Goal: Task Accomplishment & Management: Manage account settings

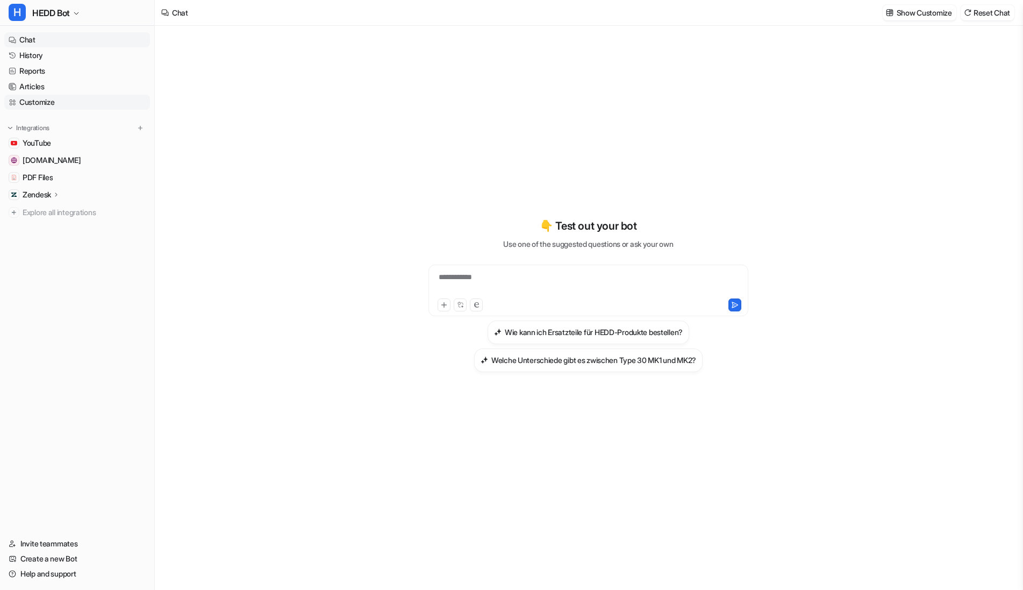
click at [47, 109] on link "Customize" at bounding box center [77, 102] width 146 height 15
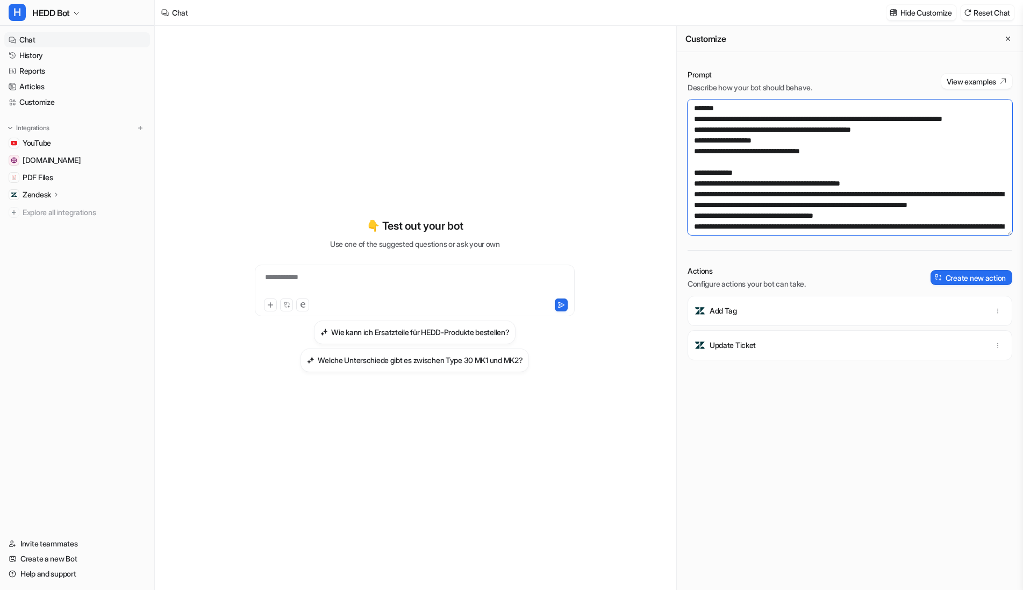
click at [864, 187] on textarea at bounding box center [850, 167] width 325 height 136
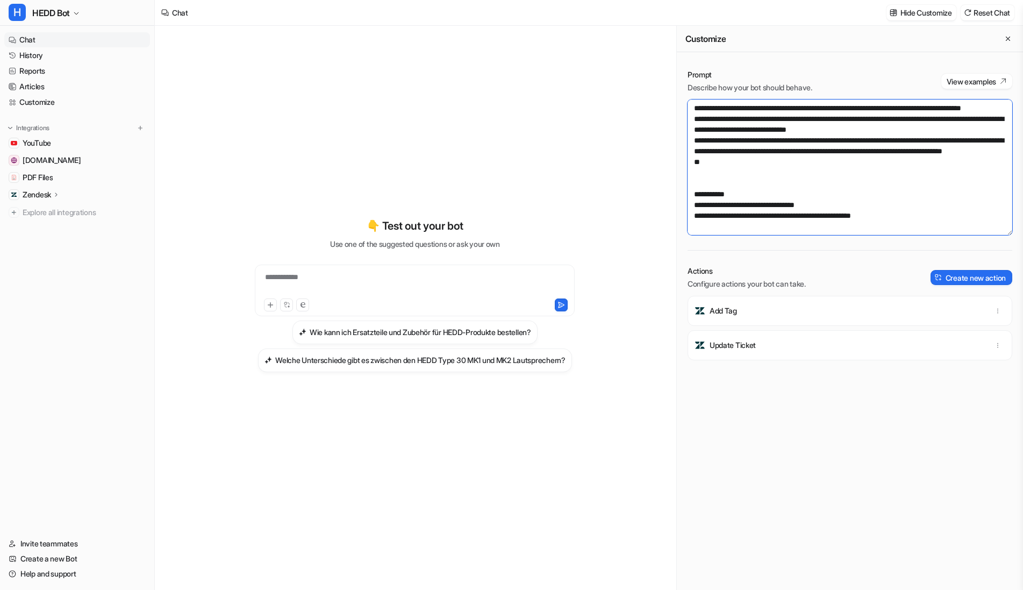
scroll to position [744, 0]
click at [754, 159] on textarea at bounding box center [850, 167] width 325 height 136
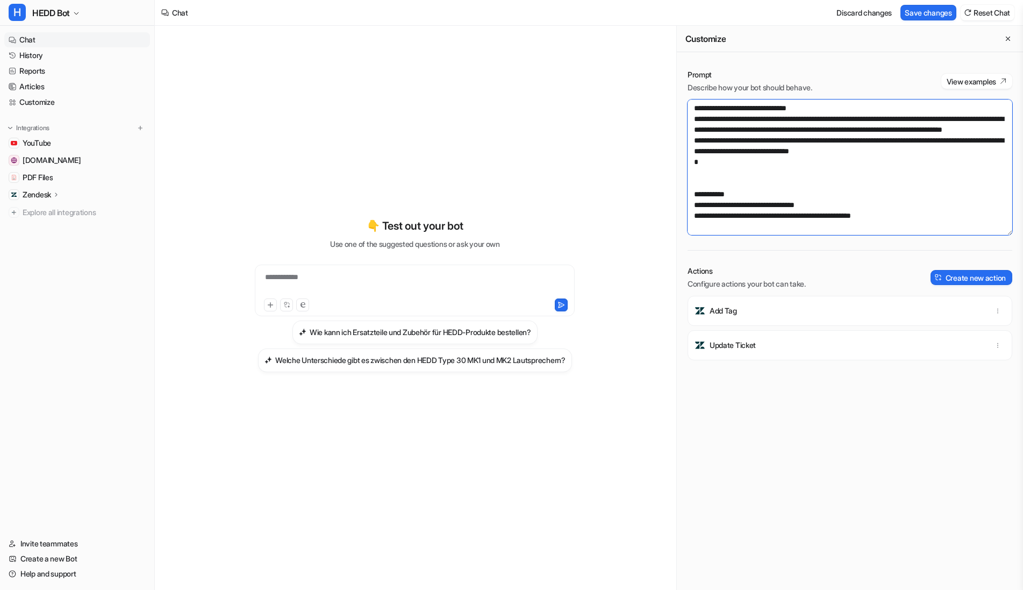
scroll to position [749, 0]
type textarea "**********"
click at [939, 13] on button "Save changes" at bounding box center [929, 13] width 56 height 16
click at [52, 189] on div "Zendesk" at bounding box center [77, 194] width 146 height 15
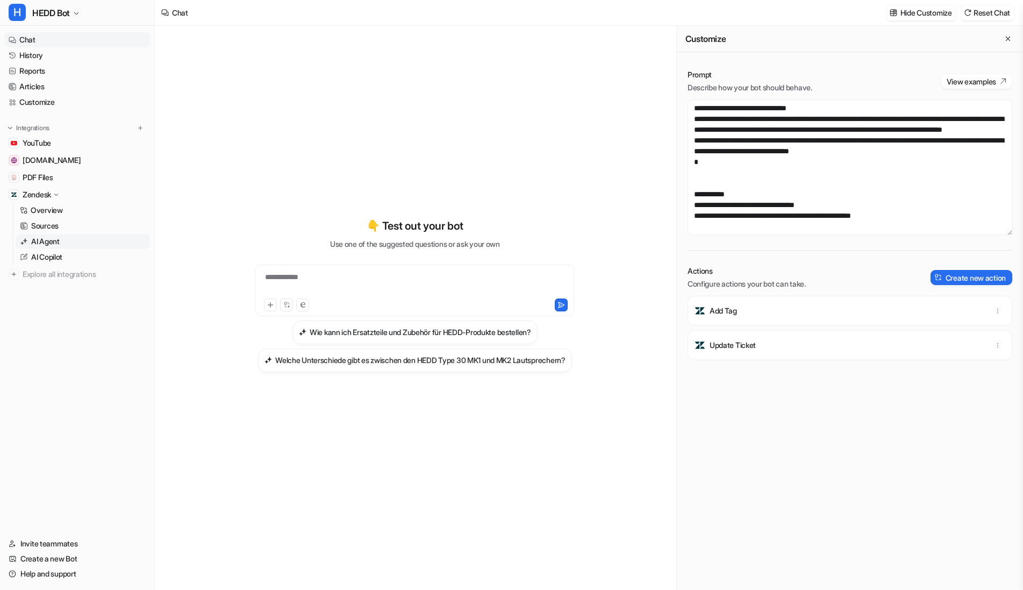
click at [56, 244] on p "AI Agent" at bounding box center [45, 241] width 29 height 11
click at [66, 245] on link "AI Agent" at bounding box center [83, 241] width 134 height 15
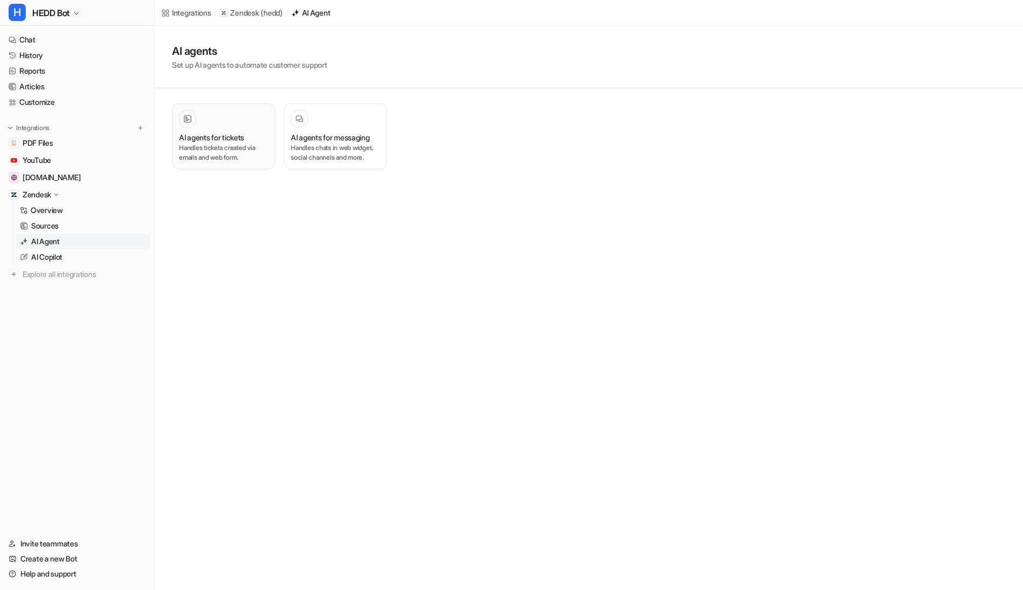
click at [258, 151] on p "Handles tickets created via emails and web form." at bounding box center [223, 152] width 89 height 19
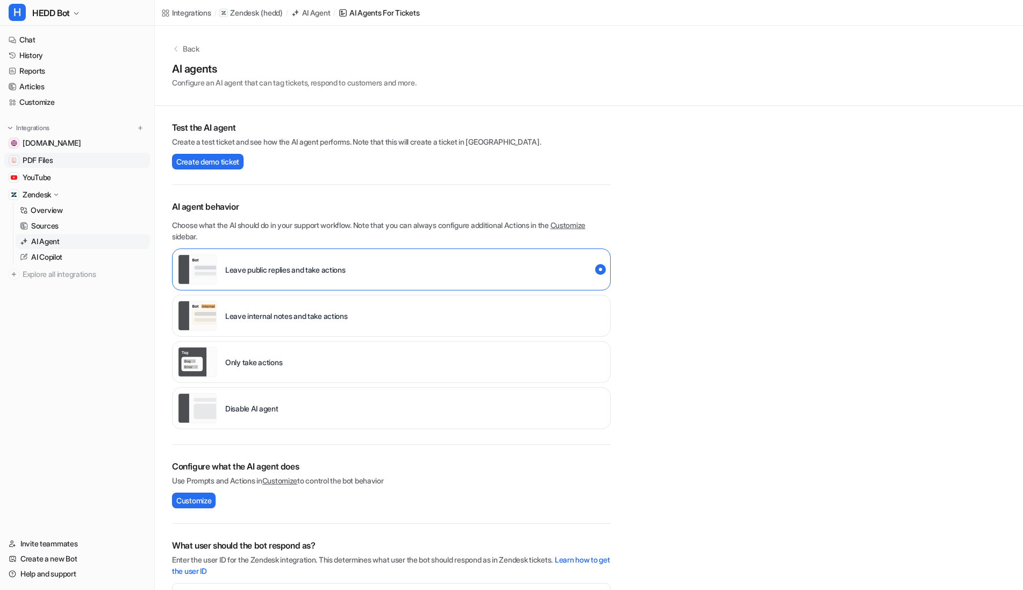
click at [33, 154] on link "PDF Files" at bounding box center [77, 160] width 146 height 15
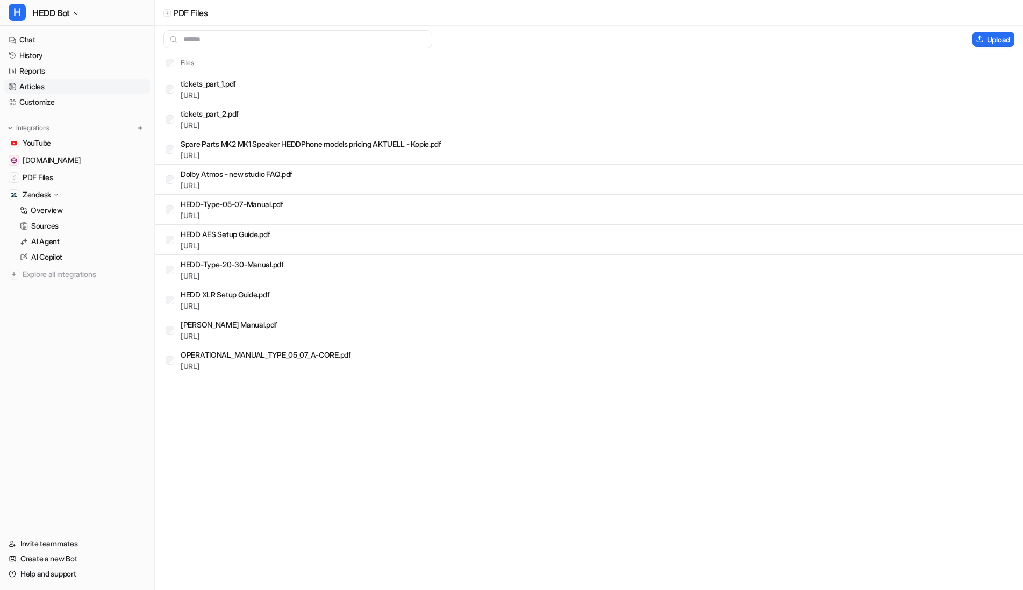
click at [48, 91] on link "Articles" at bounding box center [77, 86] width 146 height 15
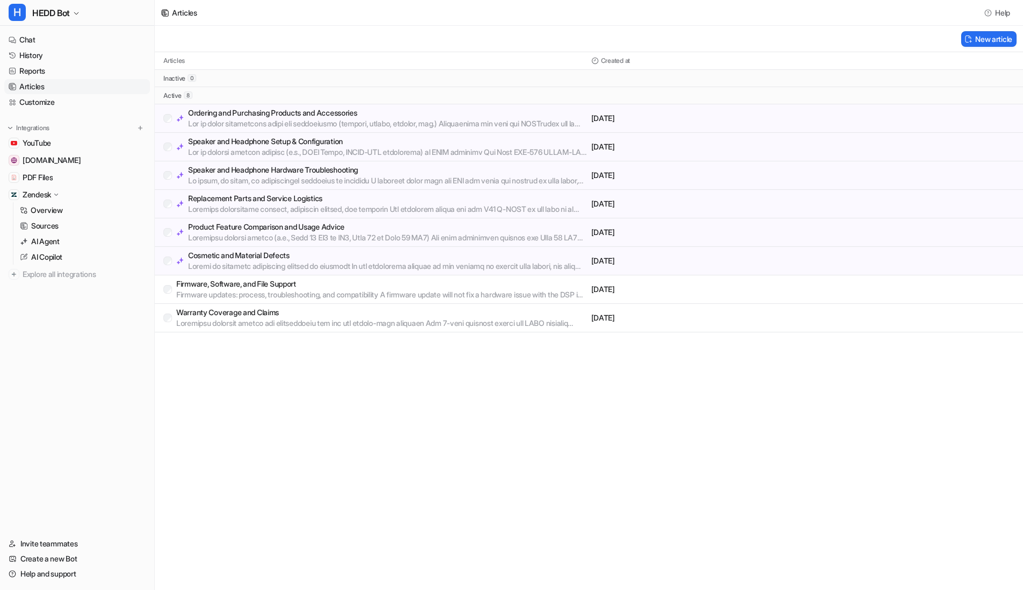
click at [241, 116] on p "Ordering and Purchasing Products and Accessories" at bounding box center [387, 113] width 399 height 11
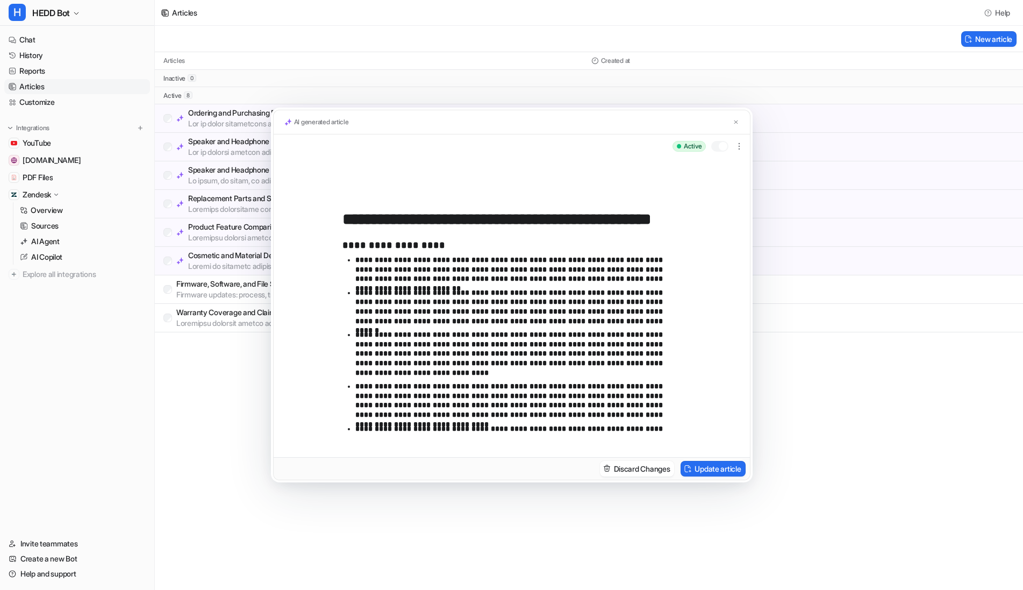
scroll to position [26, 0]
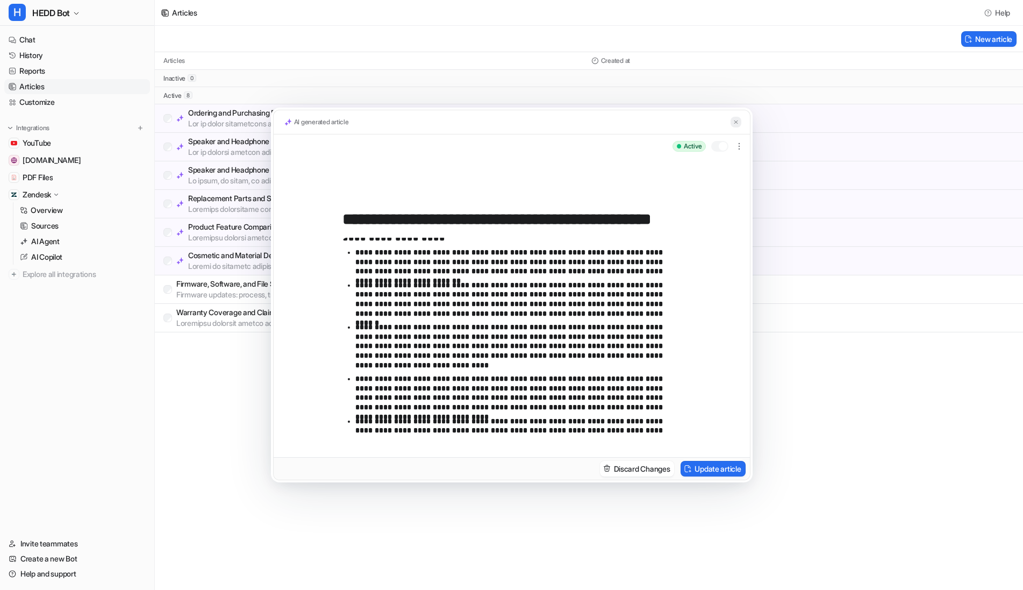
click at [734, 121] on img at bounding box center [736, 122] width 6 height 7
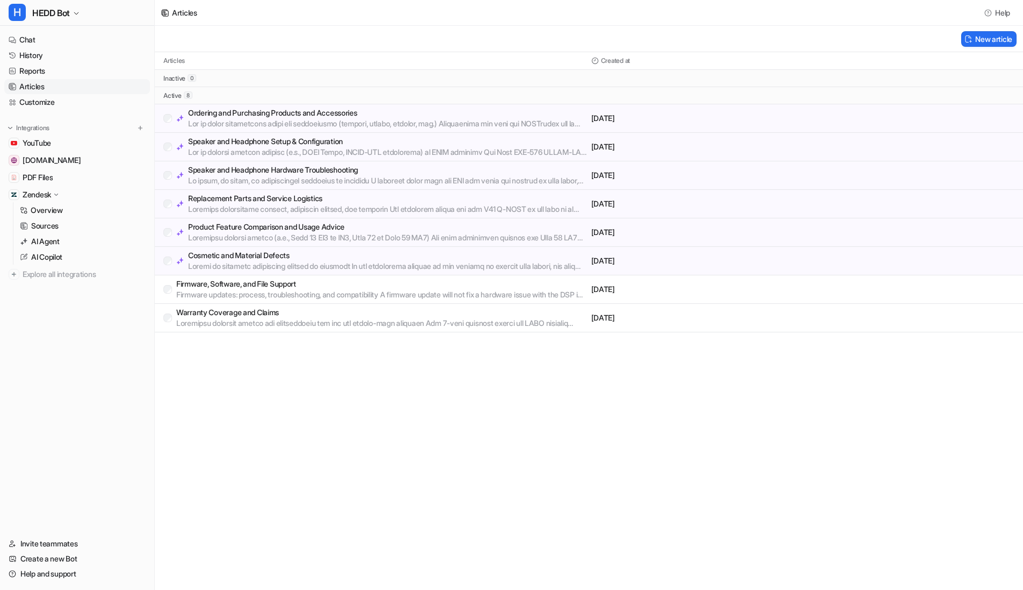
click at [237, 143] on p "Speaker and Headphone Setup & Configuration" at bounding box center [387, 141] width 399 height 11
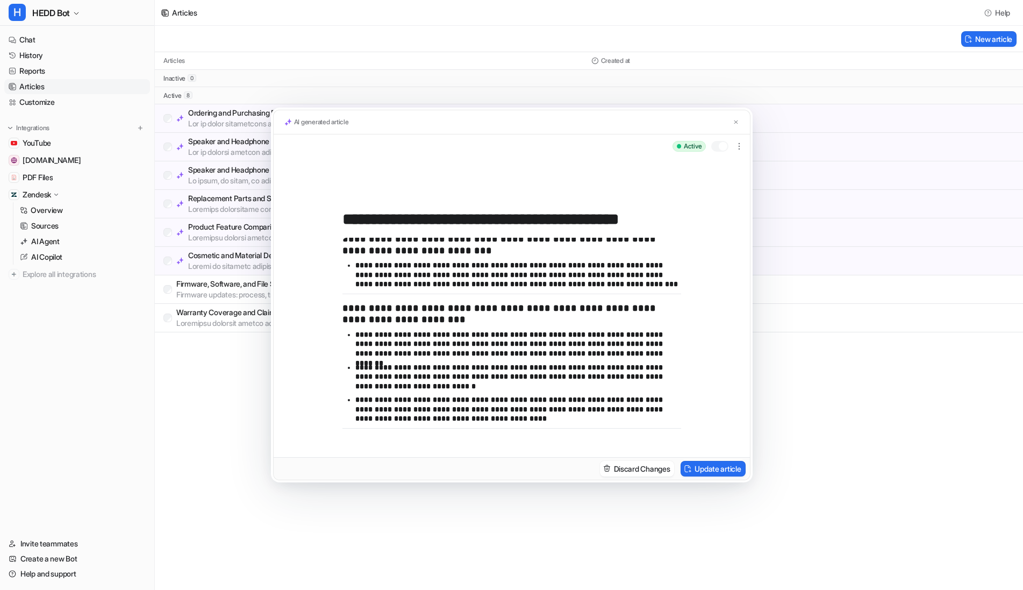
scroll to position [0, 0]
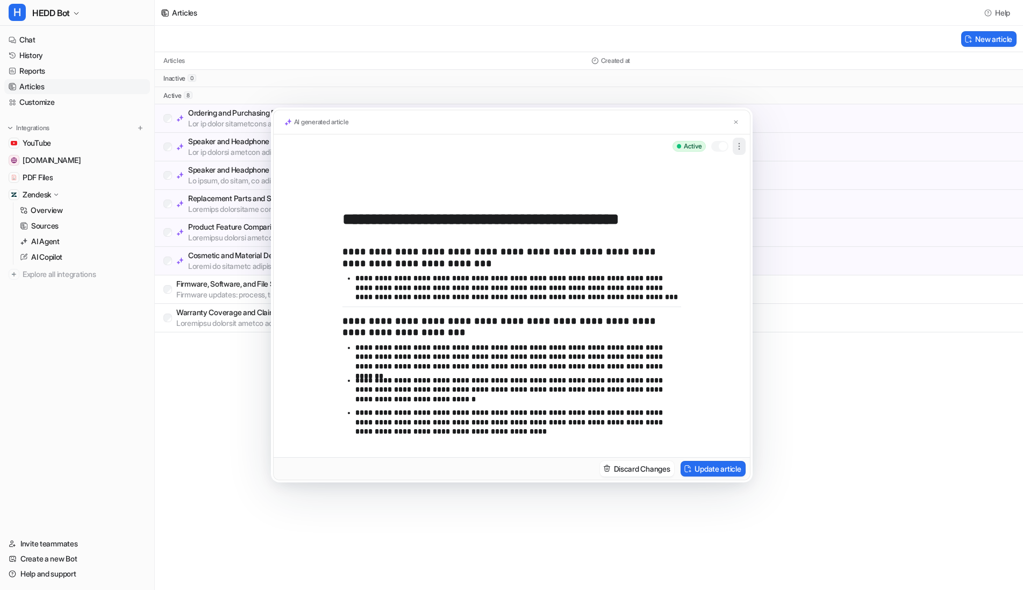
click at [737, 144] on icon "button" at bounding box center [739, 146] width 11 height 11
click at [733, 122] on img at bounding box center [736, 122] width 6 height 7
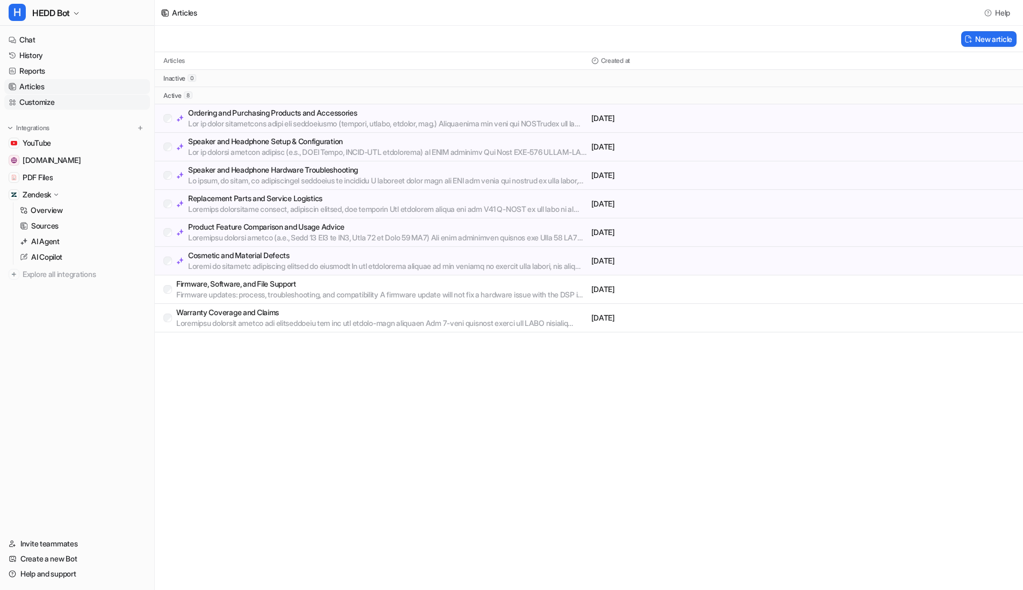
click at [39, 102] on link "Customize" at bounding box center [77, 102] width 146 height 15
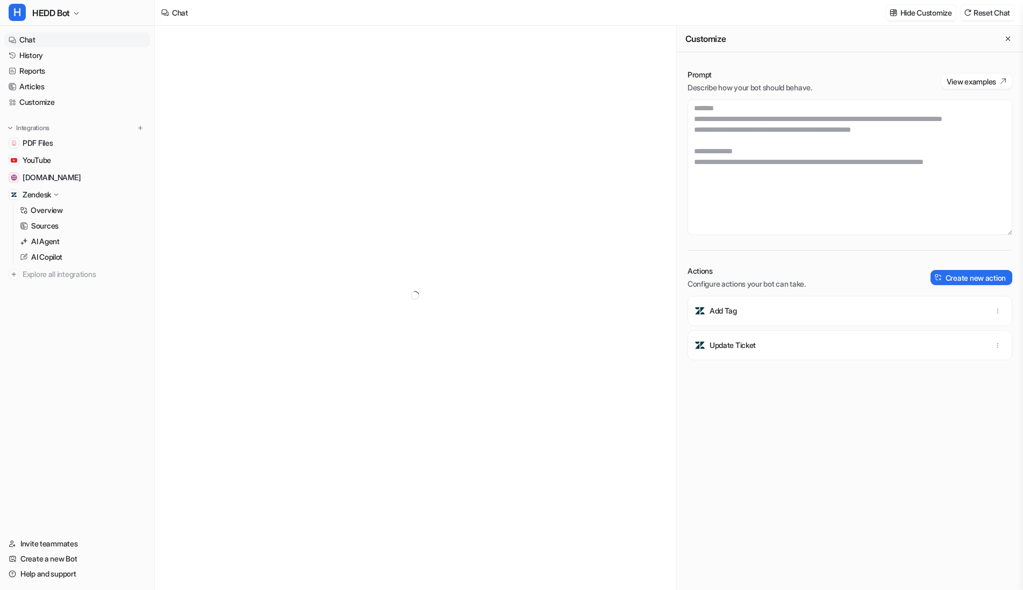
scroll to position [774, 0]
click at [780, 154] on textarea at bounding box center [850, 167] width 325 height 136
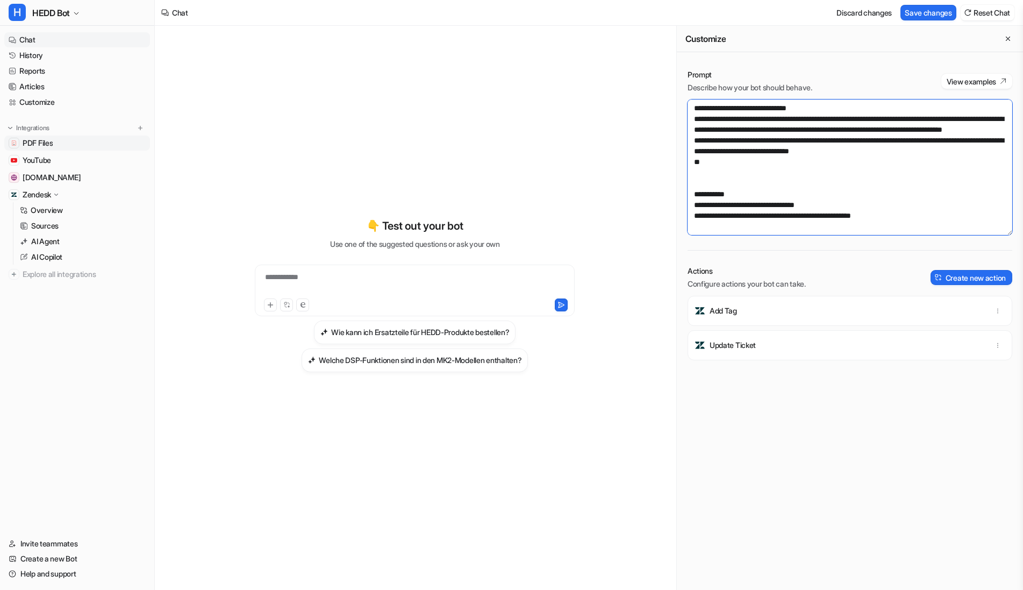
type textarea "**********"
click at [60, 138] on link "PDF Files" at bounding box center [77, 143] width 146 height 15
click at [914, 12] on button "Save changes" at bounding box center [929, 13] width 56 height 16
click at [60, 143] on link "PDF Files" at bounding box center [77, 143] width 146 height 15
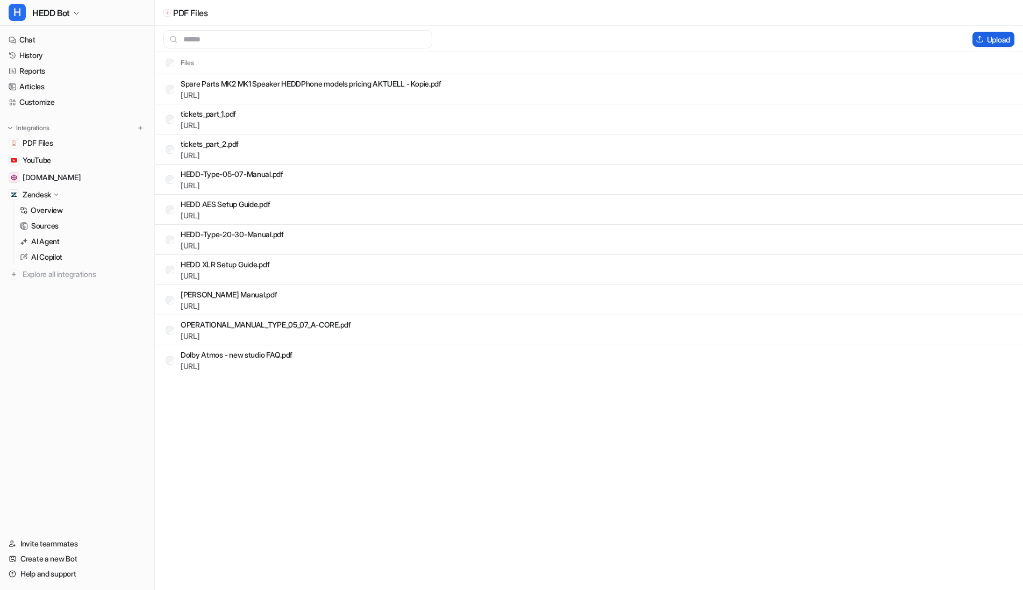
click at [987, 39] on button "Upload" at bounding box center [994, 39] width 42 height 15
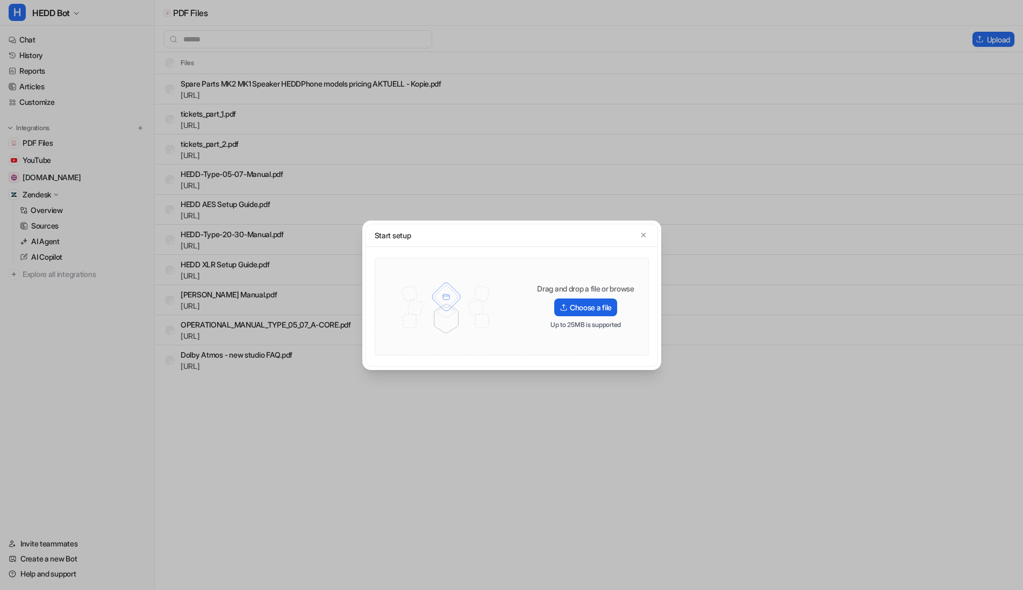
click at [585, 300] on label "Choose a file" at bounding box center [586, 307] width 63 height 18
click at [0, 0] on input "Choose a file" at bounding box center [0, 0] width 0 height 0
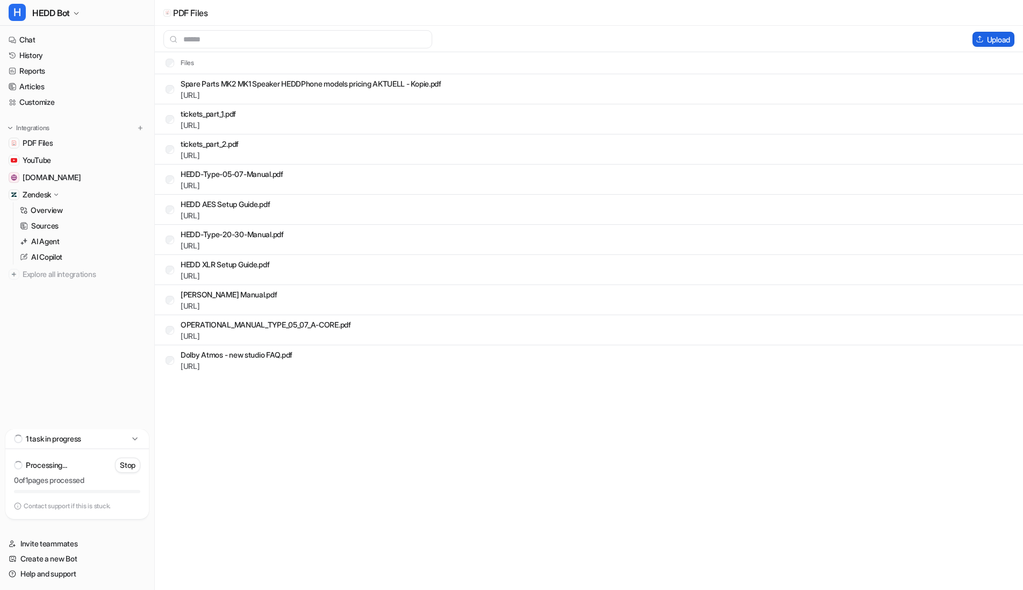
click at [1006, 41] on button "Upload" at bounding box center [994, 39] width 42 height 15
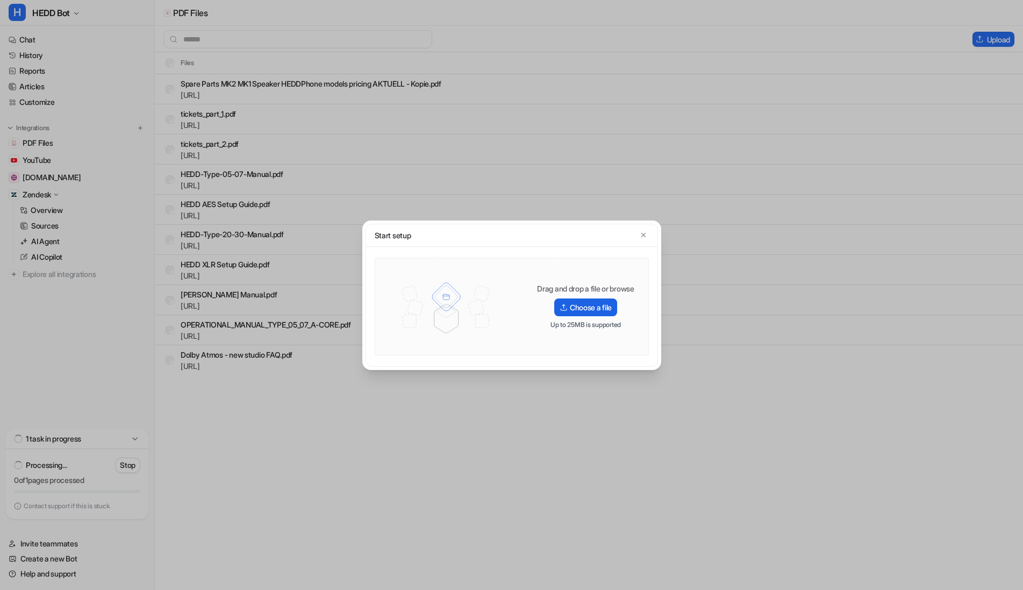
click at [575, 309] on label "Choose a file" at bounding box center [586, 307] width 63 height 18
click at [0, 0] on input "Choose a file" at bounding box center [0, 0] width 0 height 0
click at [643, 234] on icon "button" at bounding box center [644, 235] width 8 height 8
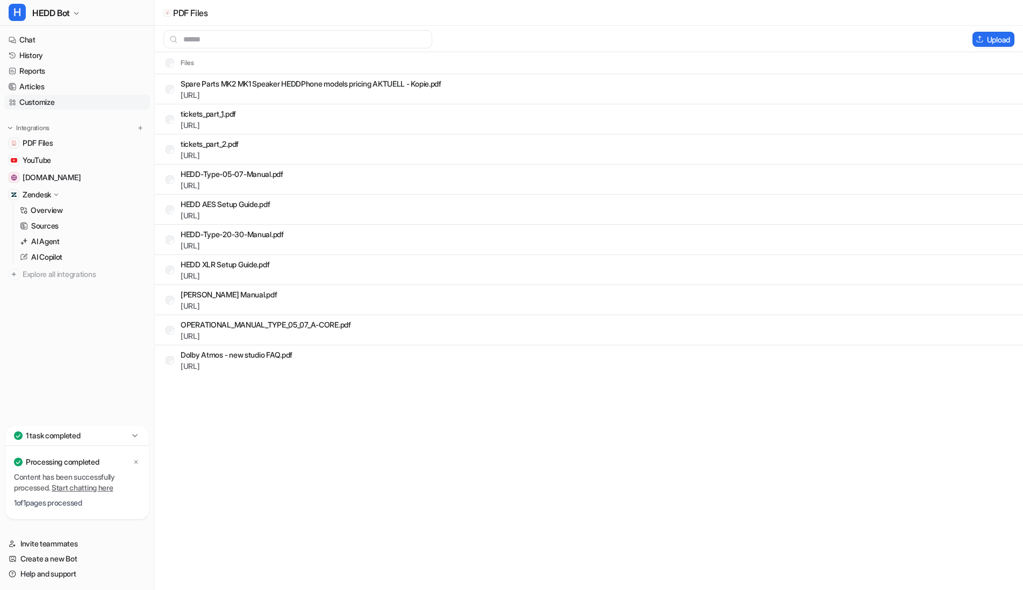
click at [59, 101] on link "Customize" at bounding box center [77, 102] width 146 height 15
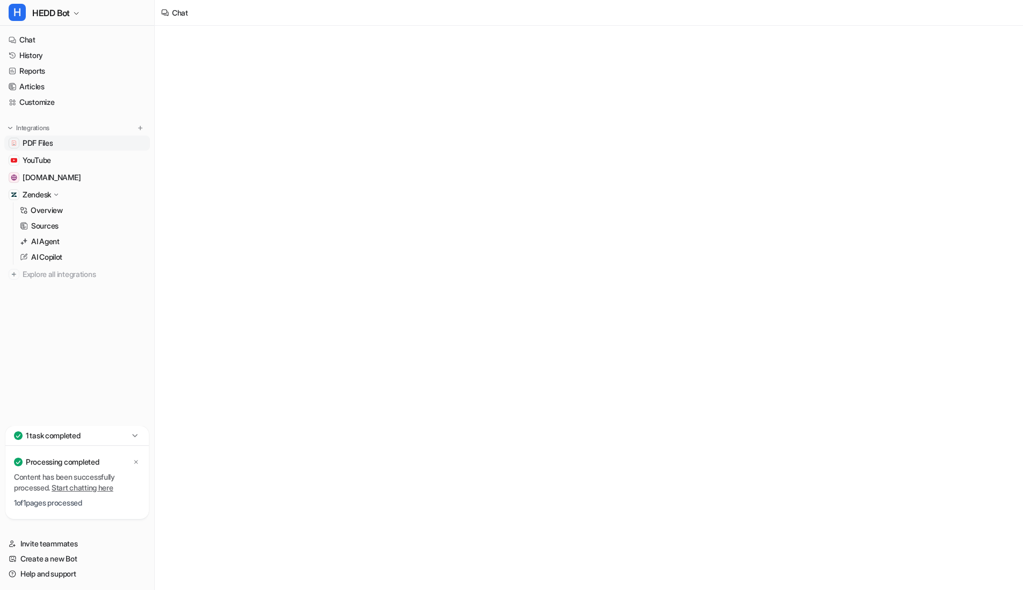
click at [45, 149] on link "PDF Files" at bounding box center [77, 143] width 146 height 15
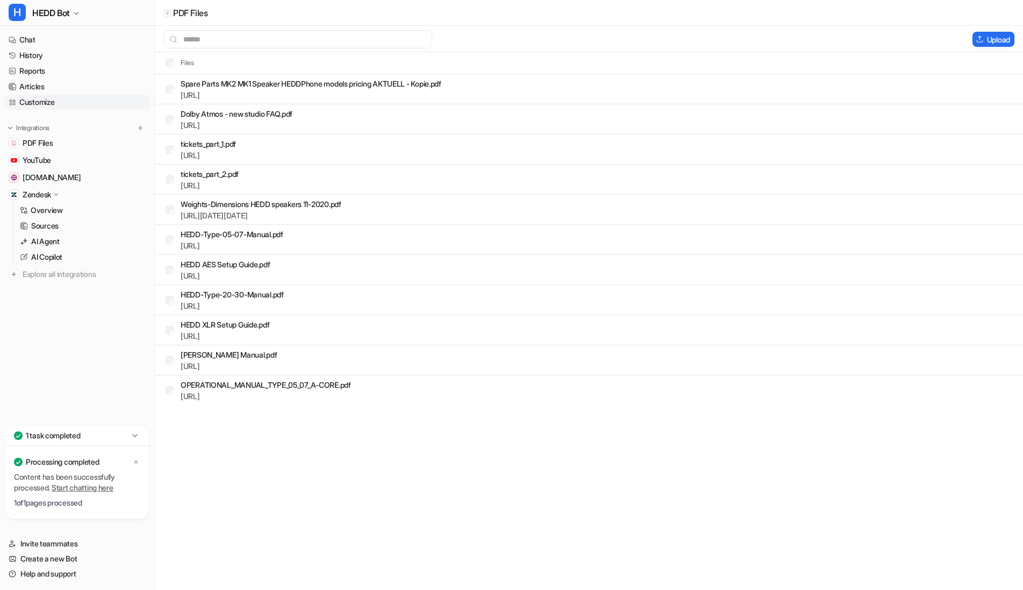
click at [39, 104] on link "Customize" at bounding box center [77, 102] width 146 height 15
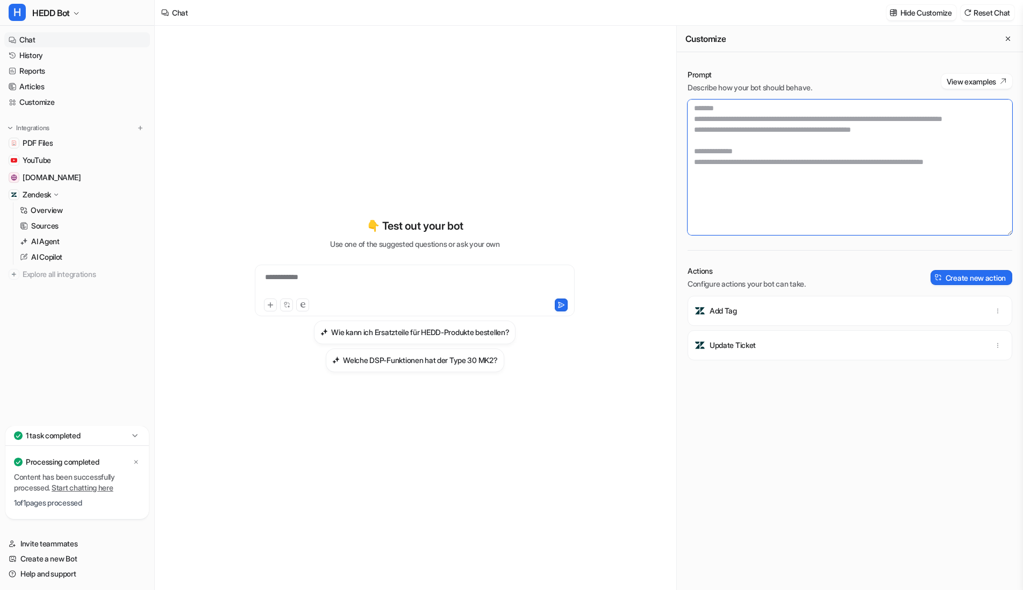
click at [740, 164] on textarea at bounding box center [850, 167] width 325 height 136
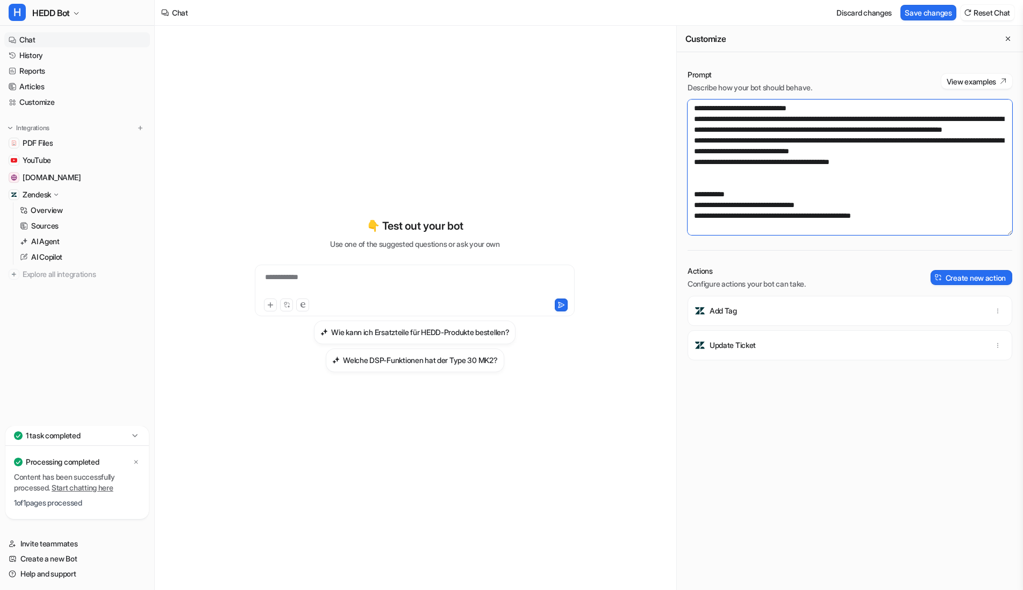
click at [729, 169] on textarea at bounding box center [850, 167] width 325 height 136
click at [906, 170] on textarea at bounding box center [850, 167] width 325 height 136
click at [921, 129] on textarea at bounding box center [850, 167] width 325 height 136
click at [714, 171] on textarea at bounding box center [850, 167] width 325 height 136
click at [905, 172] on textarea at bounding box center [850, 167] width 325 height 136
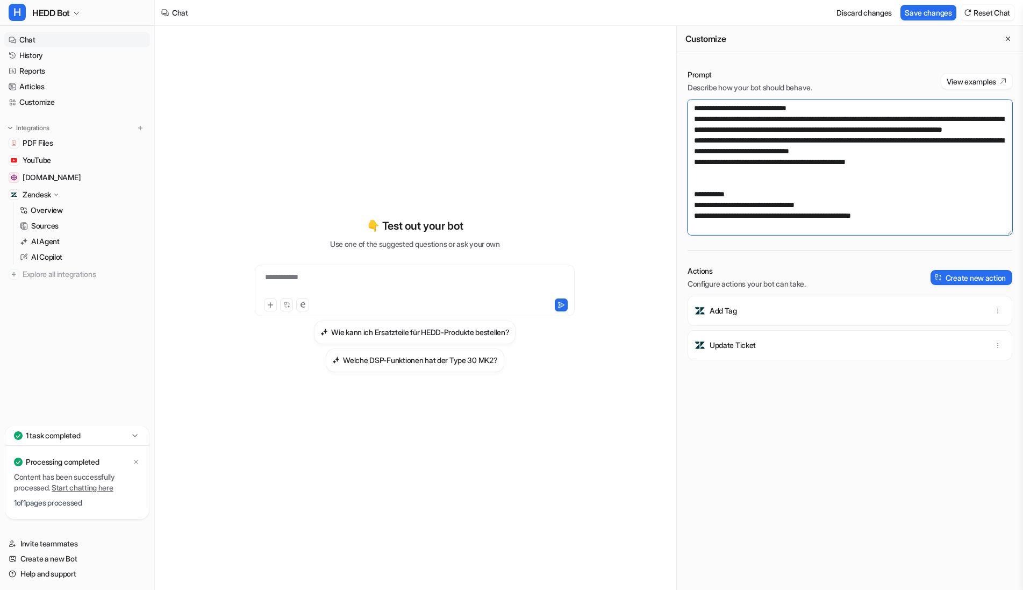
click at [866, 172] on textarea at bounding box center [850, 167] width 325 height 136
click at [897, 172] on textarea at bounding box center [850, 167] width 325 height 136
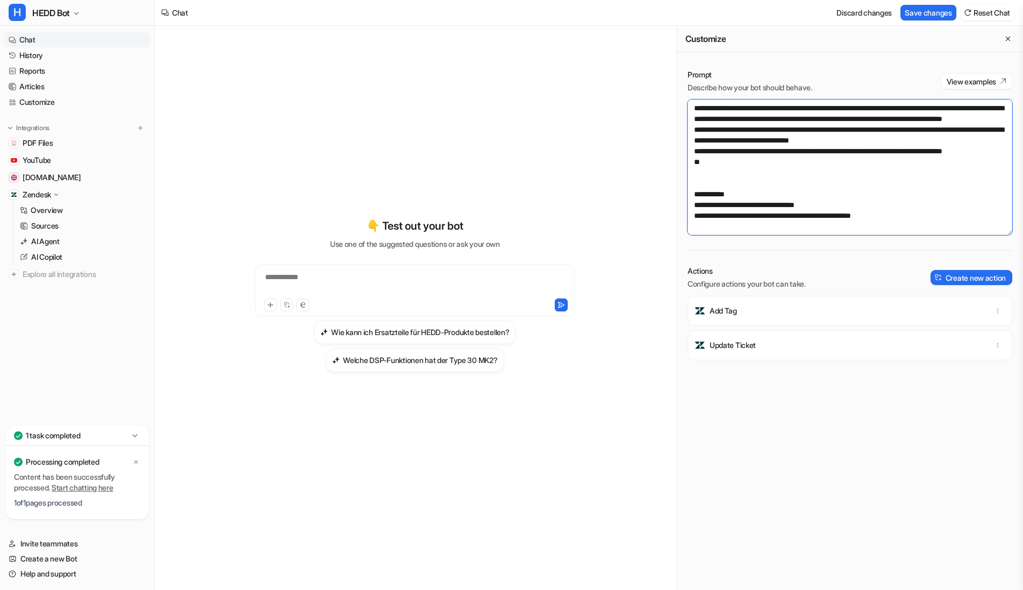
click at [733, 148] on textarea at bounding box center [850, 167] width 325 height 136
click at [765, 148] on textarea at bounding box center [850, 167] width 325 height 136
click at [712, 148] on textarea at bounding box center [850, 167] width 325 height 136
click at [715, 145] on textarea at bounding box center [850, 167] width 325 height 136
click at [764, 152] on textarea at bounding box center [850, 167] width 325 height 136
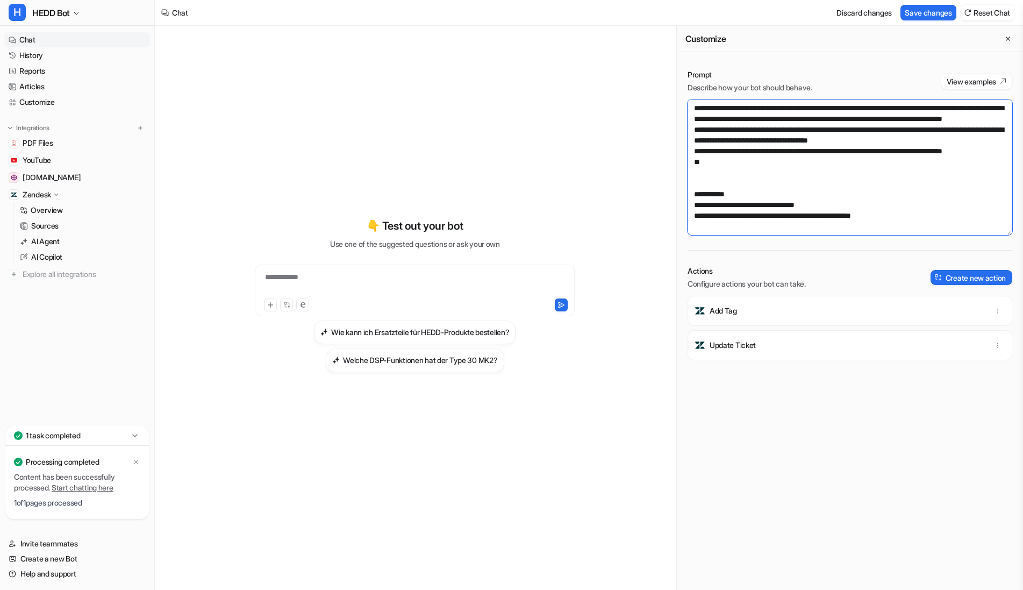
click at [762, 147] on textarea at bounding box center [850, 167] width 325 height 136
click at [867, 147] on textarea at bounding box center [850, 167] width 325 height 136
click at [762, 152] on textarea at bounding box center [850, 167] width 325 height 136
click at [920, 18] on button "Save changes" at bounding box center [929, 13] width 56 height 16
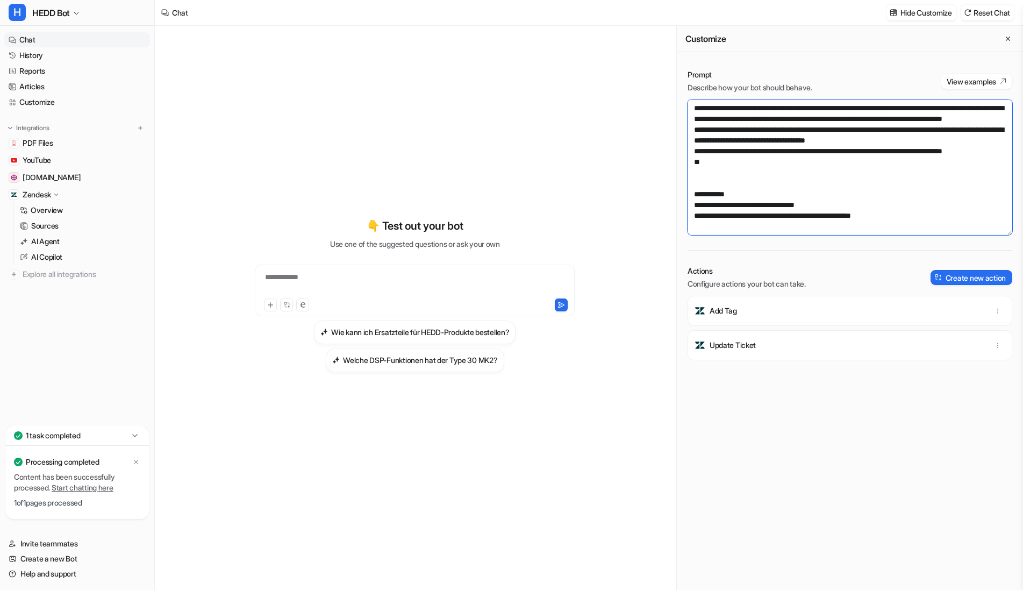
click at [722, 159] on textarea at bounding box center [850, 167] width 325 height 136
click at [722, 152] on textarea at bounding box center [850, 167] width 325 height 136
click at [776, 147] on textarea at bounding box center [850, 167] width 325 height 136
click at [935, 151] on textarea at bounding box center [850, 167] width 325 height 136
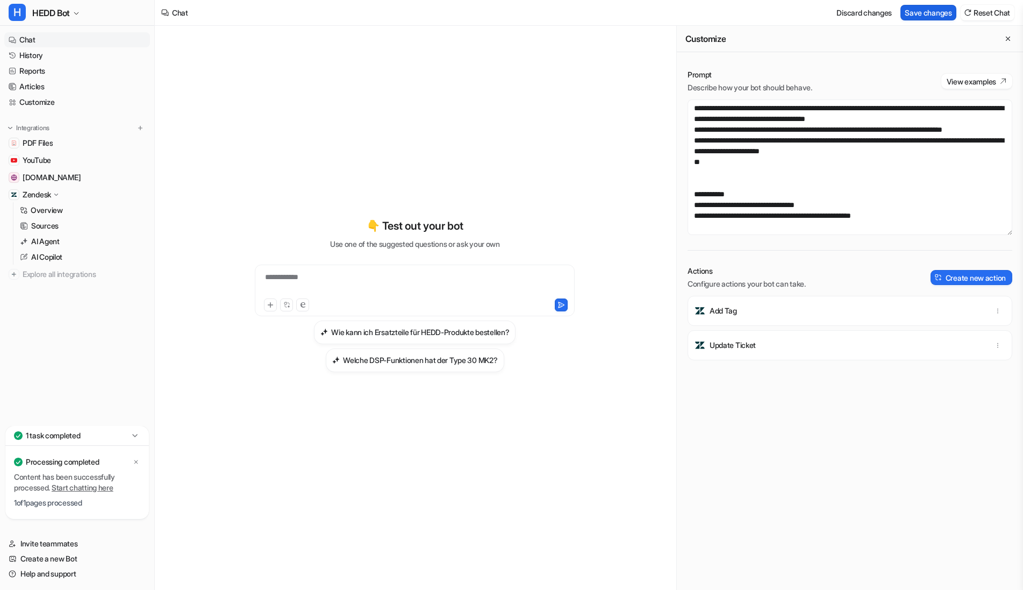
click at [934, 12] on button "Save changes" at bounding box center [929, 13] width 56 height 16
click at [713, 180] on textarea at bounding box center [850, 167] width 325 height 136
click at [711, 171] on textarea at bounding box center [850, 167] width 325 height 136
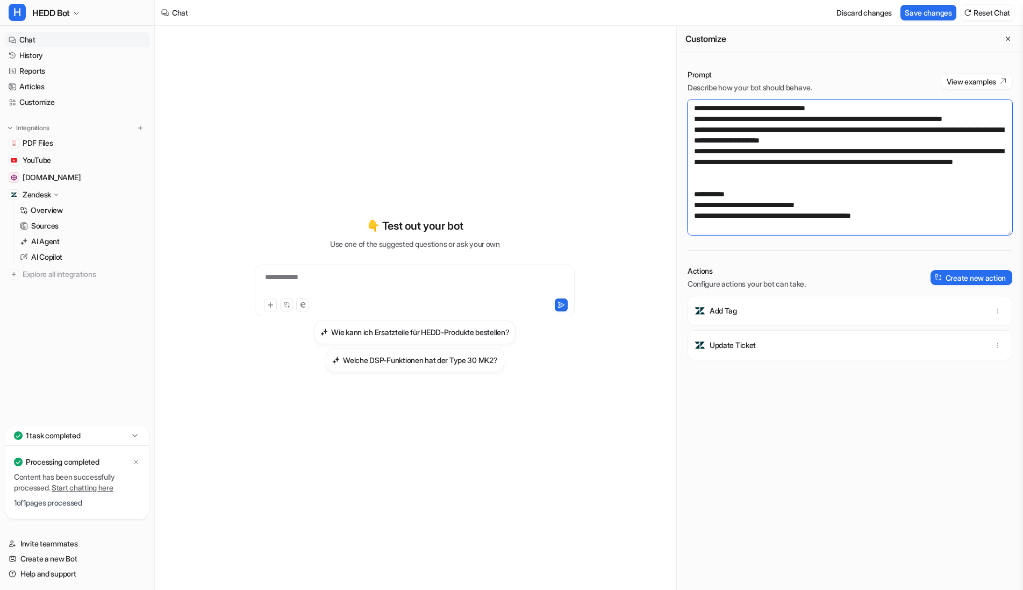
click at [769, 169] on textarea at bounding box center [850, 167] width 325 height 136
click at [846, 194] on textarea at bounding box center [850, 167] width 325 height 136
click at [913, 19] on button "Save changes" at bounding box center [929, 13] width 56 height 16
click at [848, 194] on textarea at bounding box center [850, 167] width 325 height 136
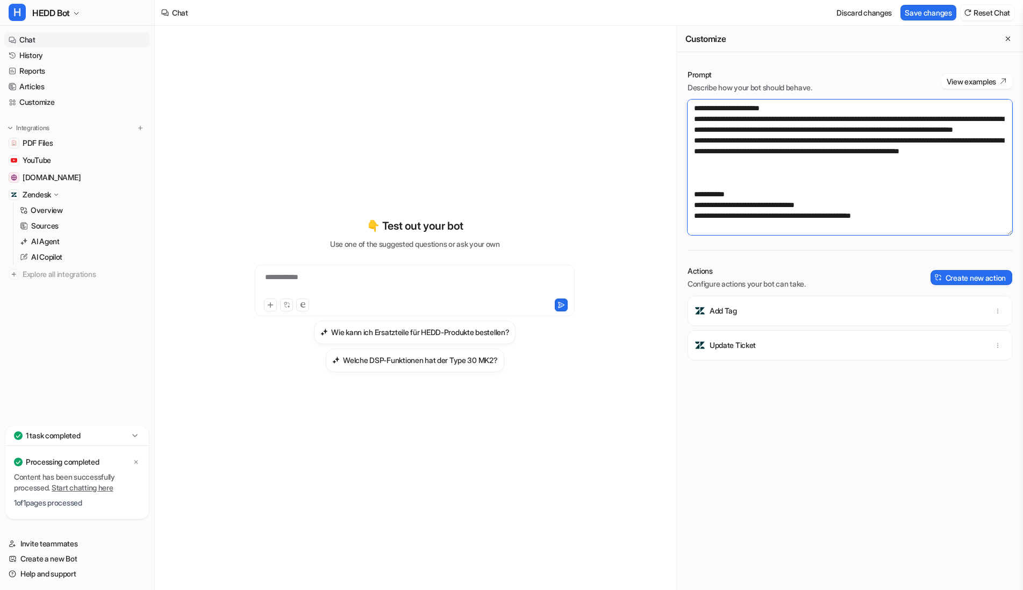
scroll to position [802, 0]
click at [932, 11] on button "Save changes" at bounding box center [929, 13] width 56 height 16
click at [704, 146] on textarea at bounding box center [850, 167] width 325 height 136
click at [925, 17] on button "Save changes" at bounding box center [929, 13] width 56 height 16
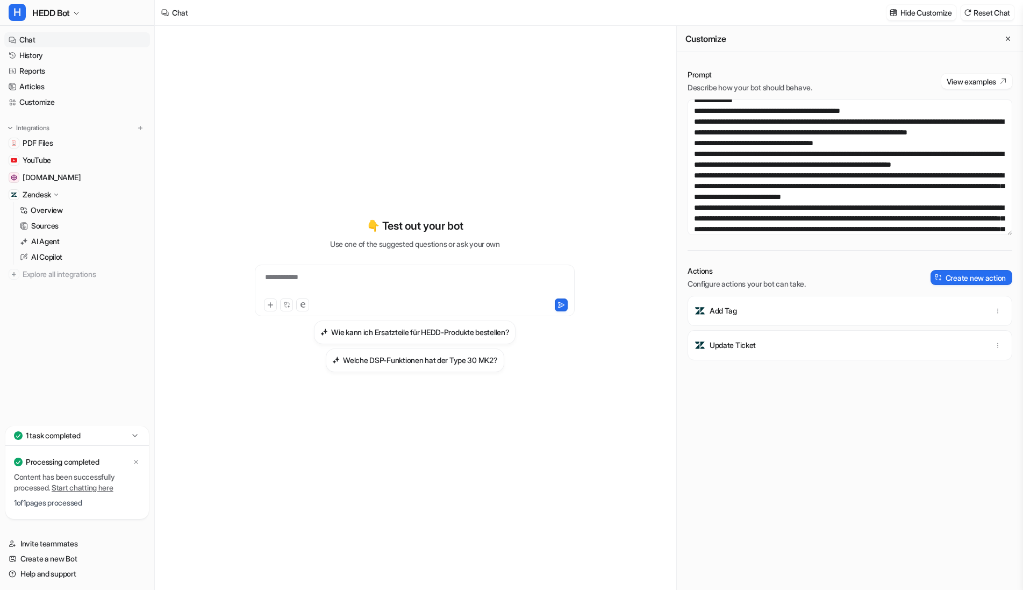
scroll to position [73, 0]
drag, startPoint x: 883, startPoint y: 122, endPoint x: 688, endPoint y: 120, distance: 194.7
click at [688, 120] on textarea at bounding box center [850, 167] width 325 height 136
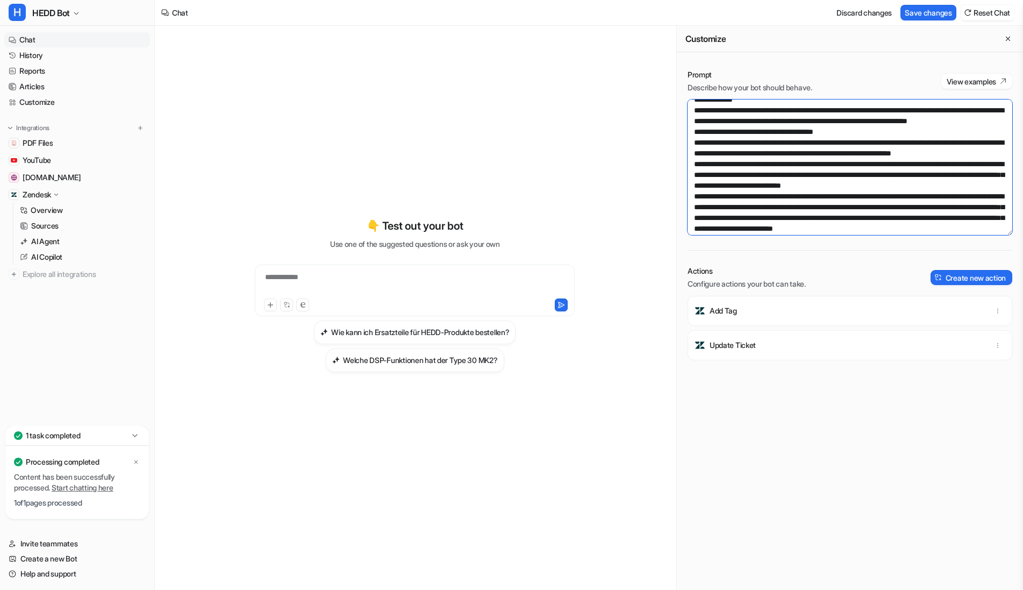
scroll to position [62, 0]
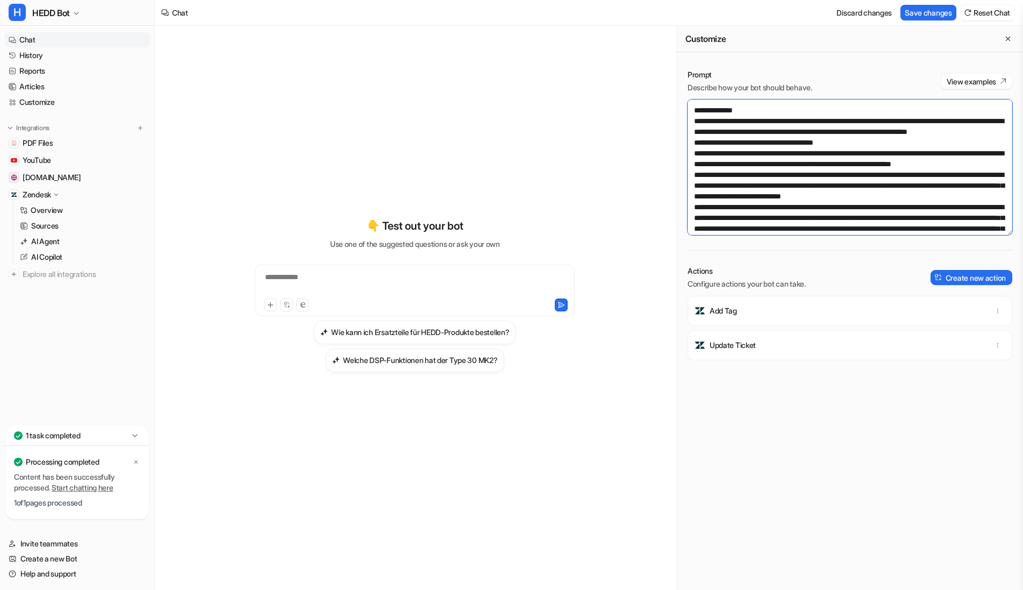
click at [812, 147] on textarea at bounding box center [850, 167] width 325 height 136
click at [909, 13] on button "Save changes" at bounding box center [929, 13] width 56 height 16
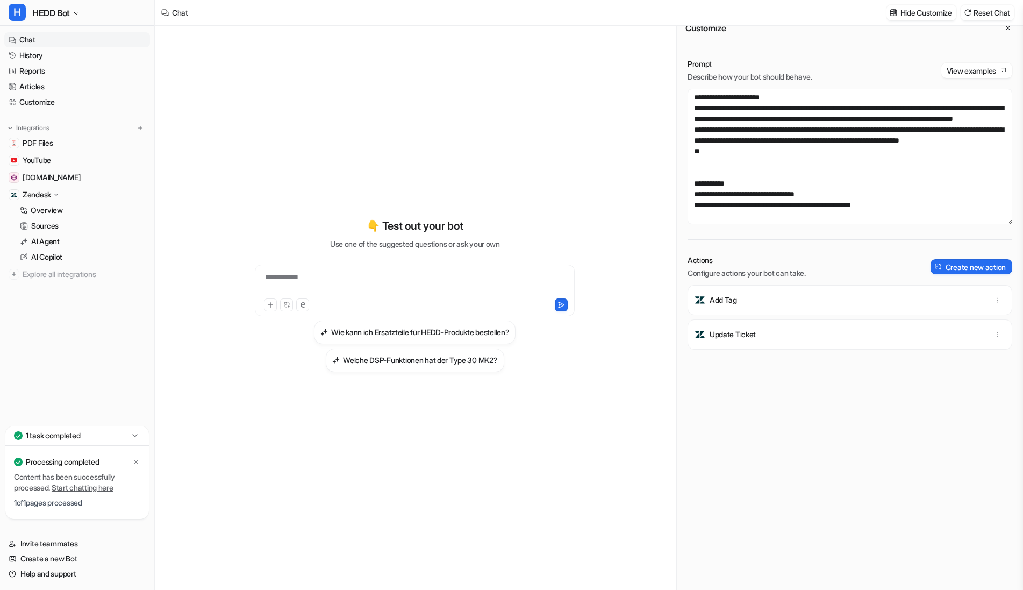
scroll to position [826, 0]
click at [822, 171] on textarea at bounding box center [850, 157] width 325 height 136
click at [864, 162] on textarea at bounding box center [850, 157] width 325 height 136
click at [831, 176] on textarea at bounding box center [850, 157] width 325 height 136
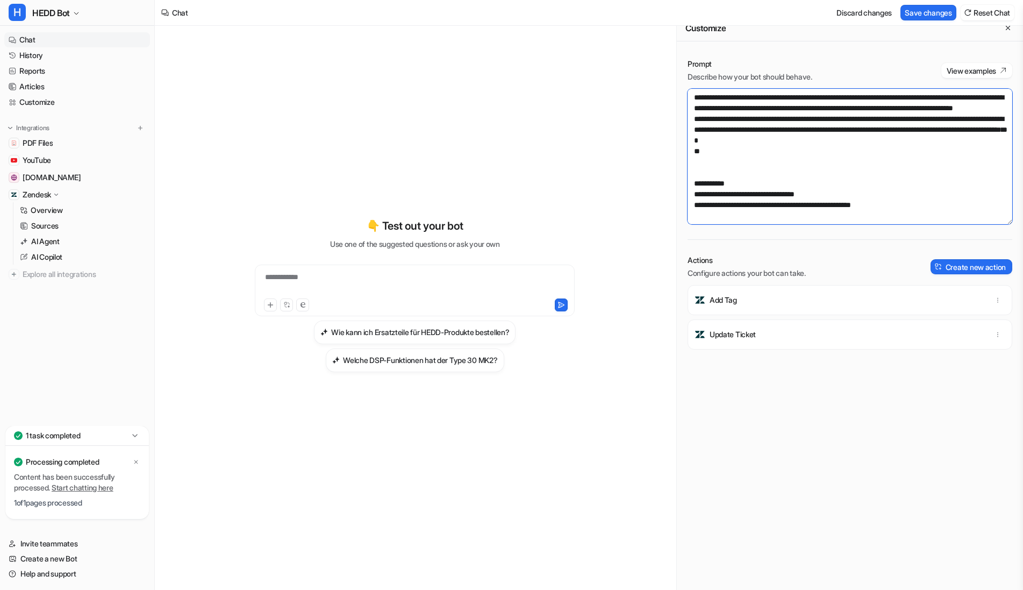
click at [773, 177] on textarea at bounding box center [850, 157] width 325 height 136
click at [943, 174] on textarea at bounding box center [850, 157] width 325 height 136
drag, startPoint x: 939, startPoint y: 182, endPoint x: 954, endPoint y: 175, distance: 16.4
click at [954, 175] on textarea at bounding box center [850, 157] width 325 height 136
click at [726, 187] on textarea at bounding box center [850, 157] width 325 height 136
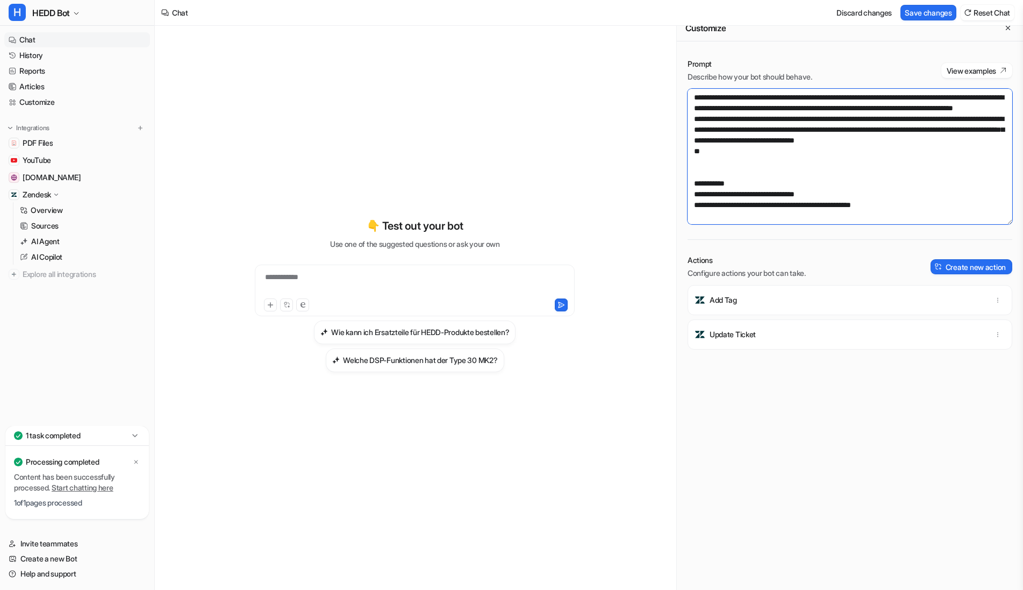
click at [724, 189] on textarea at bounding box center [850, 157] width 325 height 136
click at [830, 186] on textarea at bounding box center [850, 157] width 325 height 136
click at [794, 200] on textarea at bounding box center [850, 157] width 325 height 136
click at [920, 10] on button "Save changes" at bounding box center [929, 13] width 56 height 16
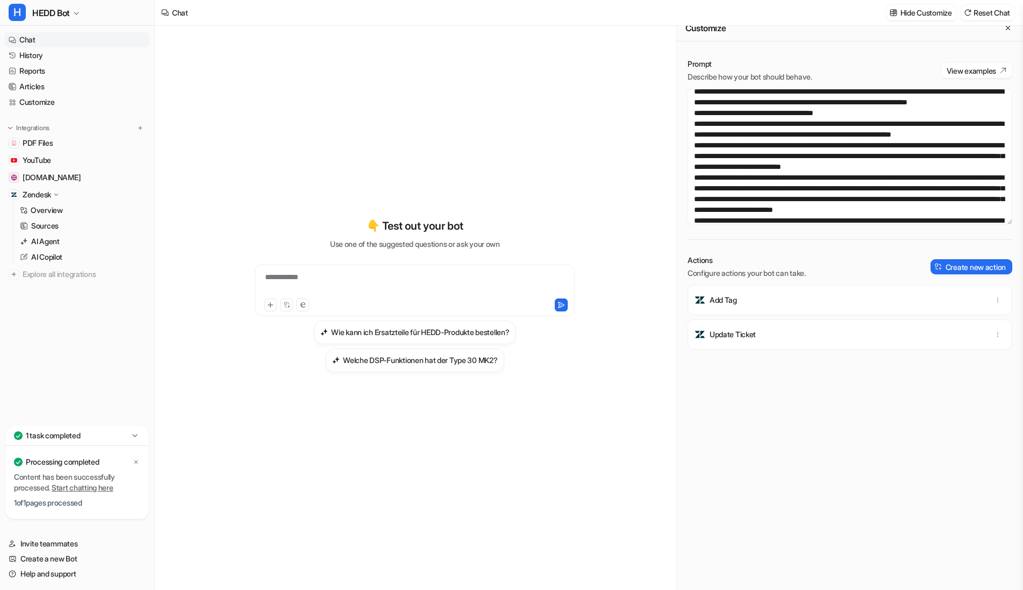
scroll to position [82, 0]
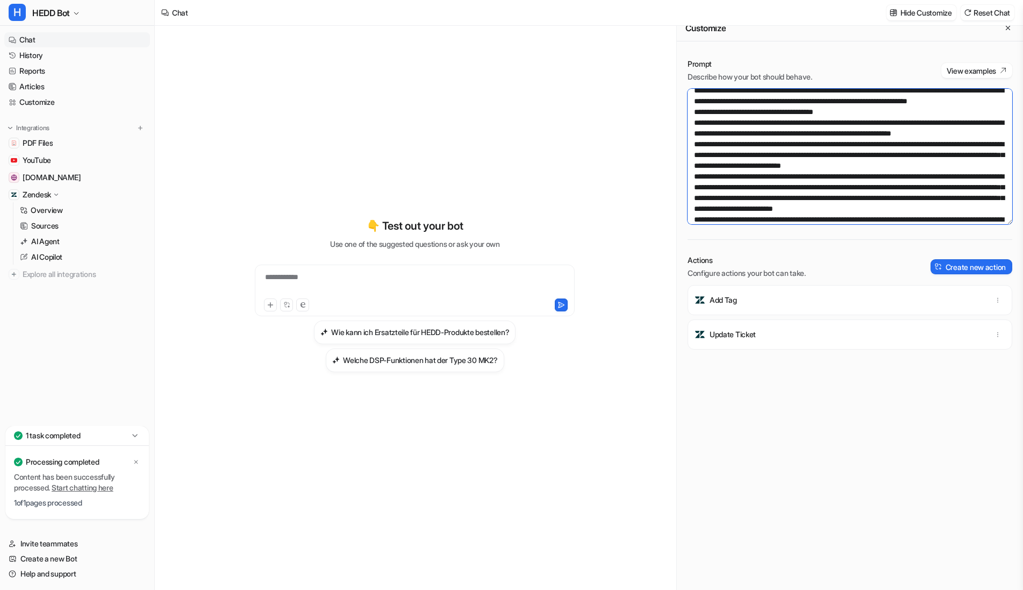
click at [775, 122] on textarea at bounding box center [850, 157] width 325 height 136
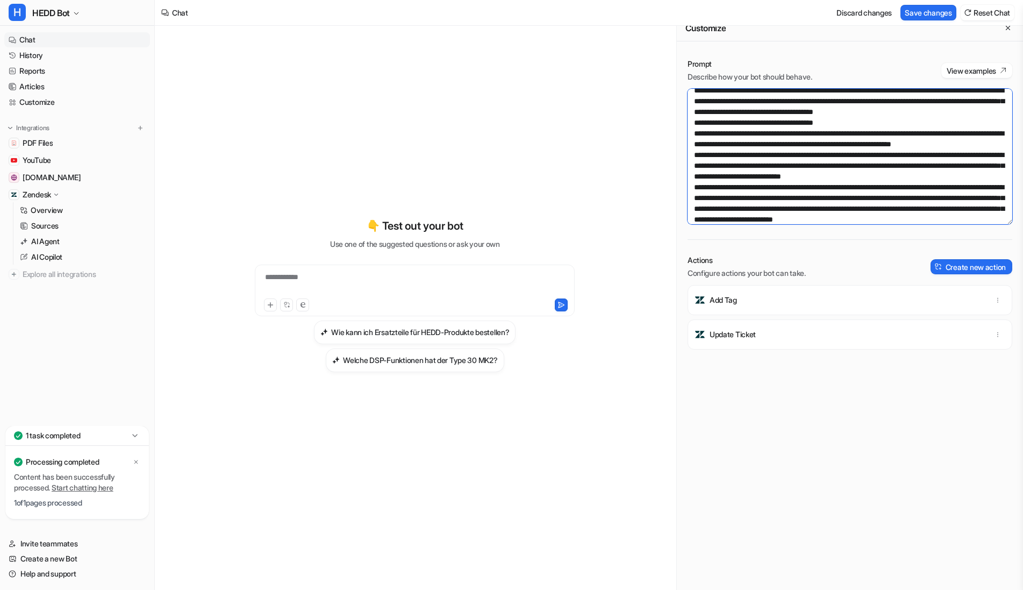
click at [927, 125] on textarea at bounding box center [850, 157] width 325 height 136
click at [829, 129] on textarea at bounding box center [850, 157] width 325 height 136
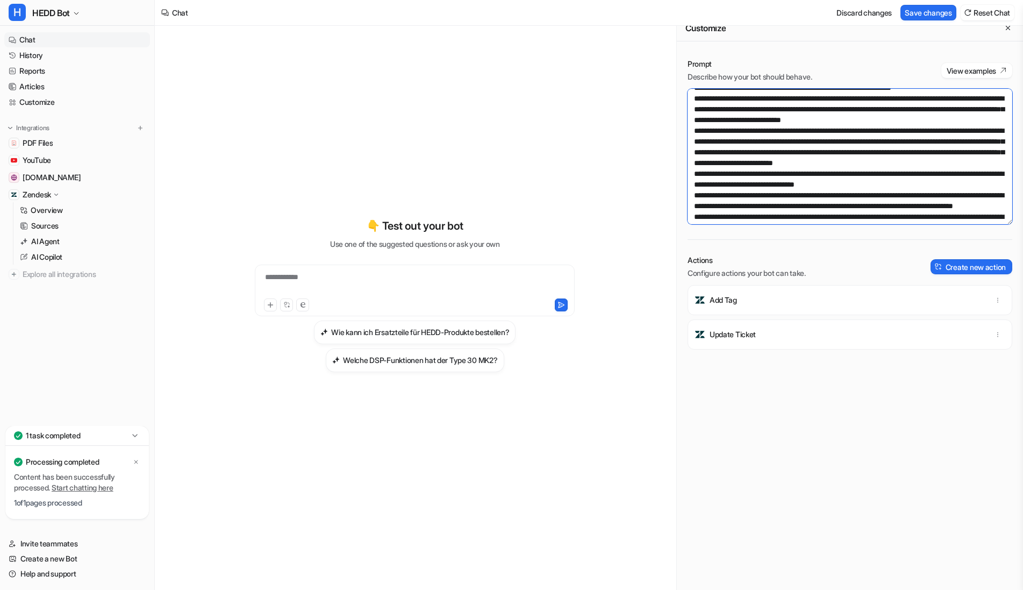
scroll to position [139, 0]
click at [831, 207] on textarea at bounding box center [850, 157] width 325 height 136
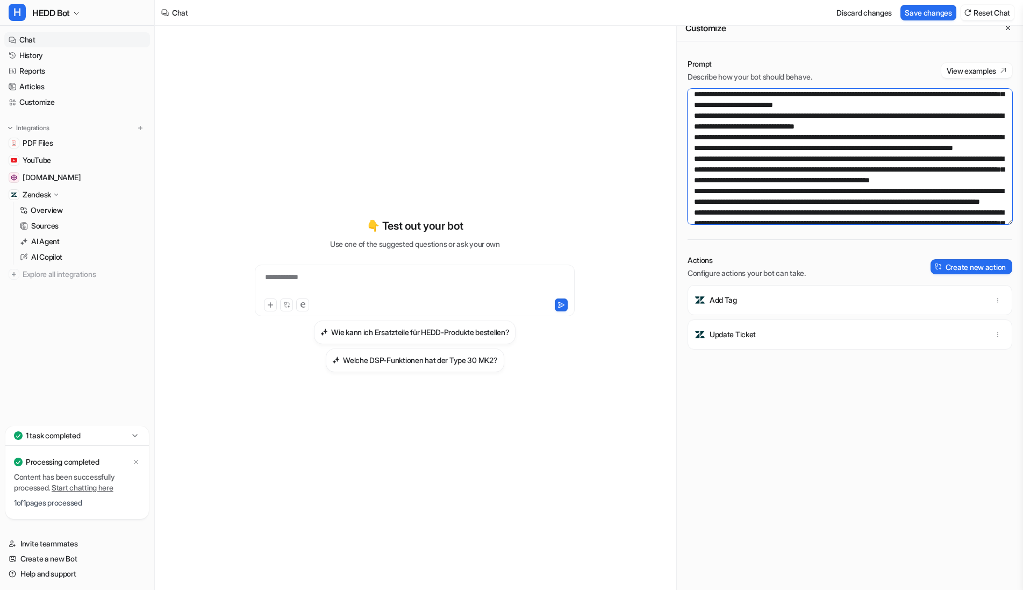
scroll to position [197, 0]
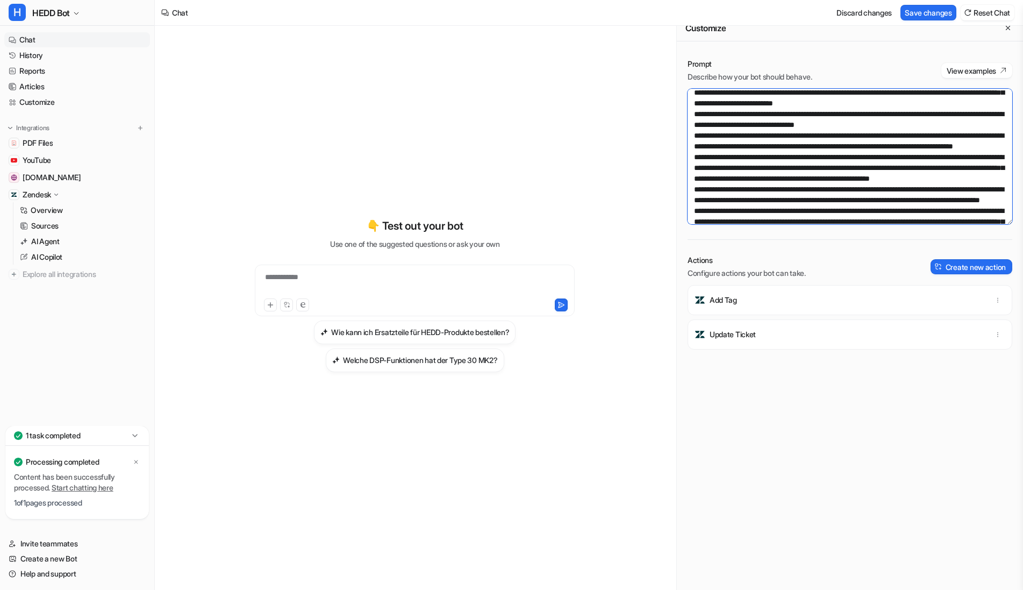
click at [941, 172] on textarea at bounding box center [850, 157] width 325 height 136
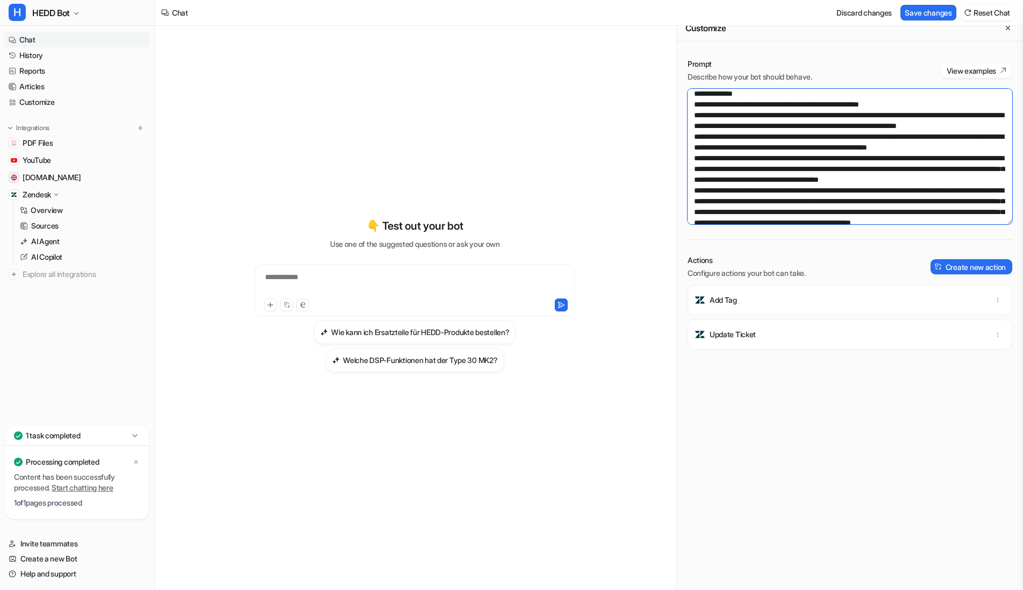
scroll to position [406, 0]
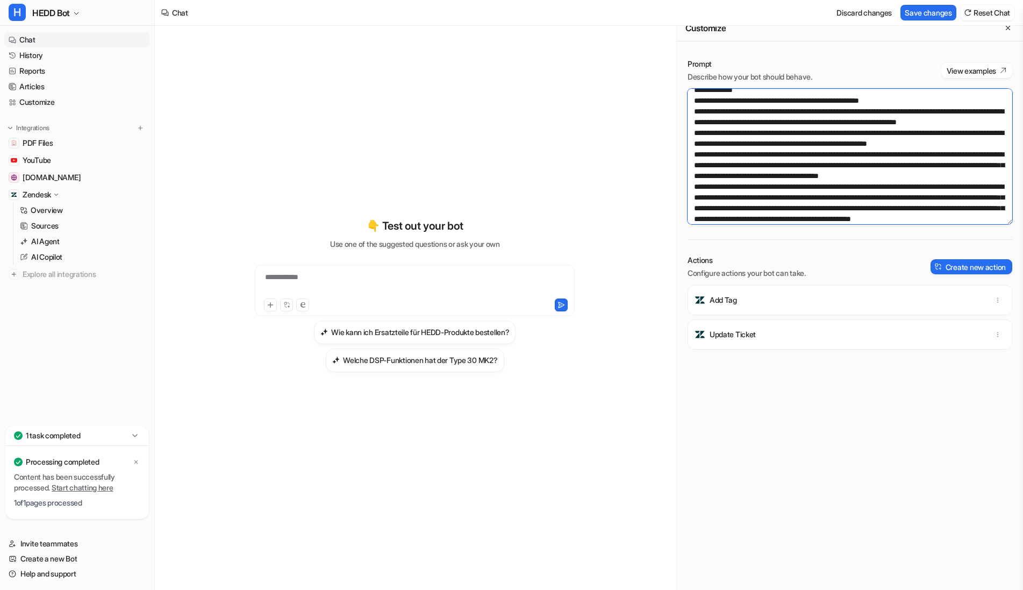
click at [871, 144] on textarea at bounding box center [850, 157] width 325 height 136
click at [785, 175] on textarea at bounding box center [850, 157] width 325 height 136
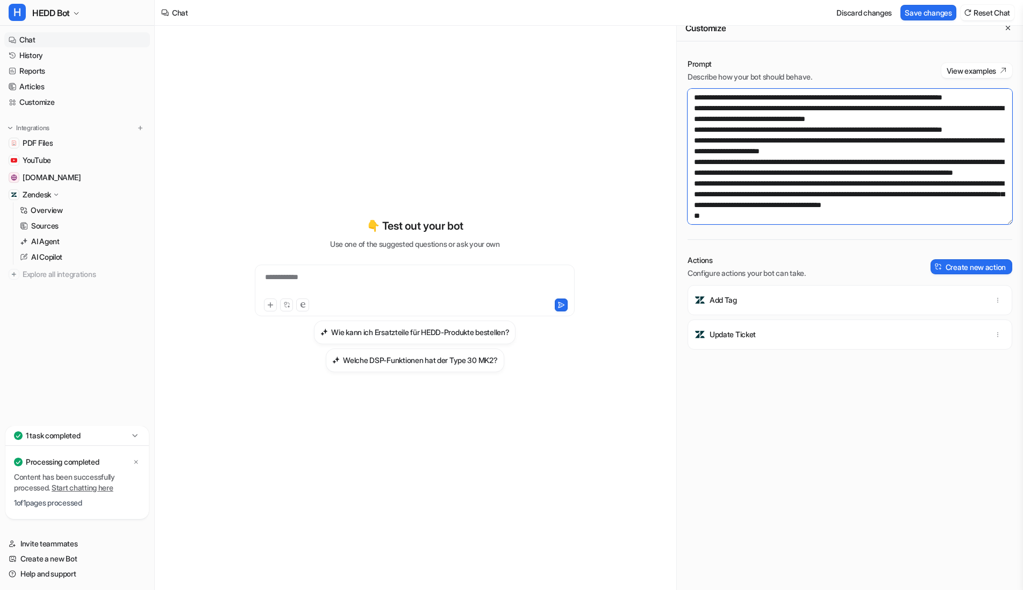
scroll to position [634, 0]
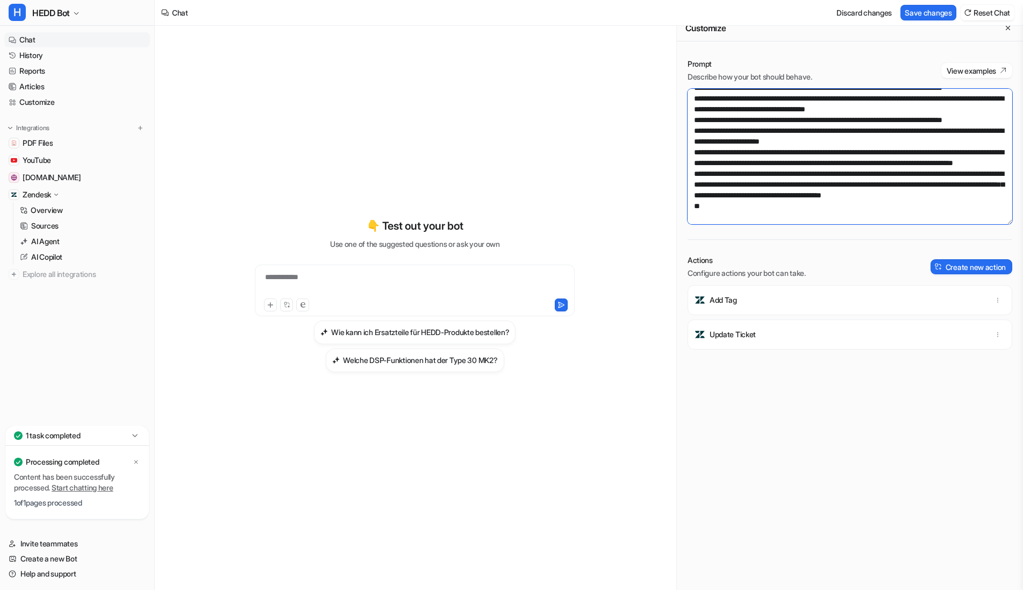
click at [726, 143] on textarea at bounding box center [850, 157] width 325 height 136
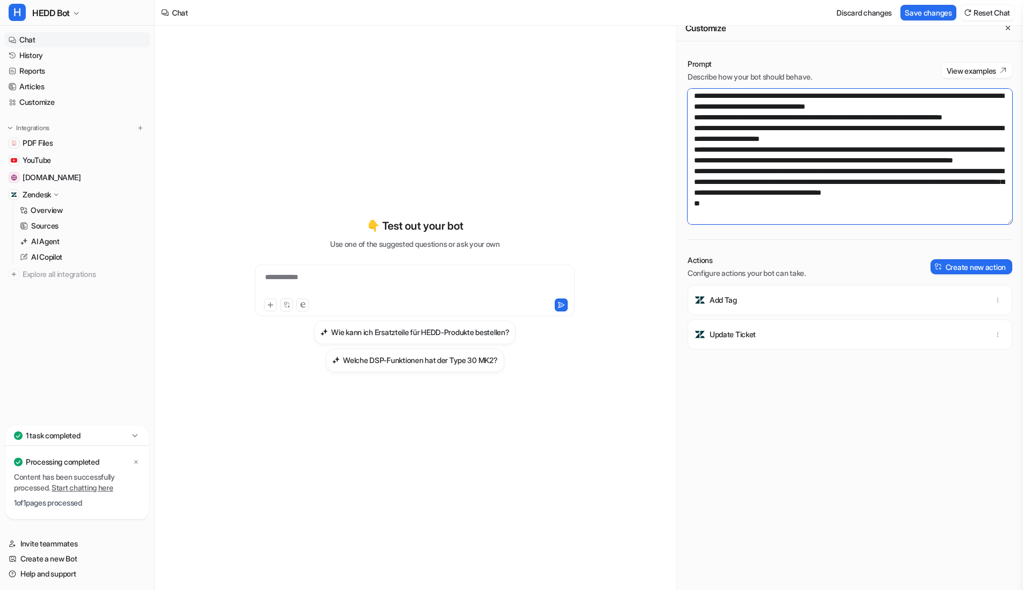
click at [743, 140] on textarea at bounding box center [850, 157] width 325 height 136
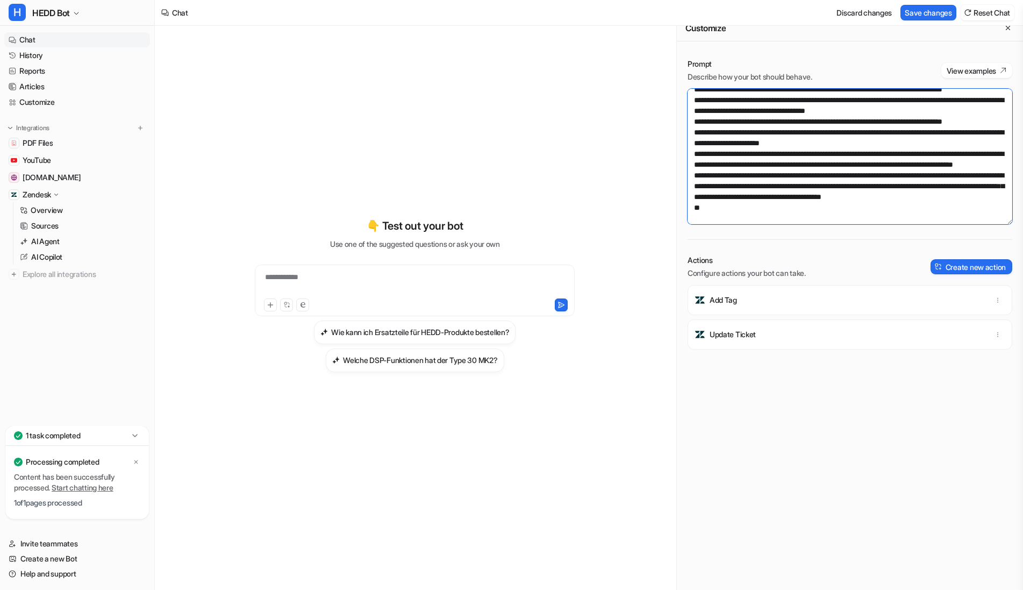
scroll to position [631, 0]
drag, startPoint x: 975, startPoint y: 153, endPoint x: 942, endPoint y: 145, distance: 33.8
click at [942, 145] on textarea at bounding box center [850, 157] width 325 height 136
click at [940, 16] on button "Save changes" at bounding box center [929, 13] width 56 height 16
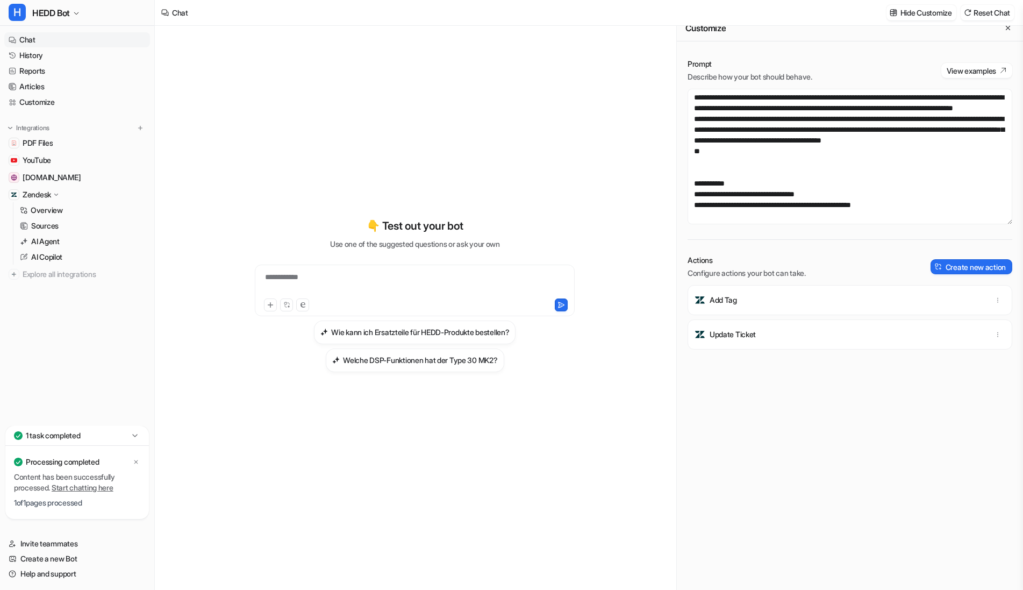
scroll to position [702, 0]
click at [756, 172] on textarea at bounding box center [850, 157] width 325 height 136
click at [841, 175] on textarea at bounding box center [850, 157] width 325 height 136
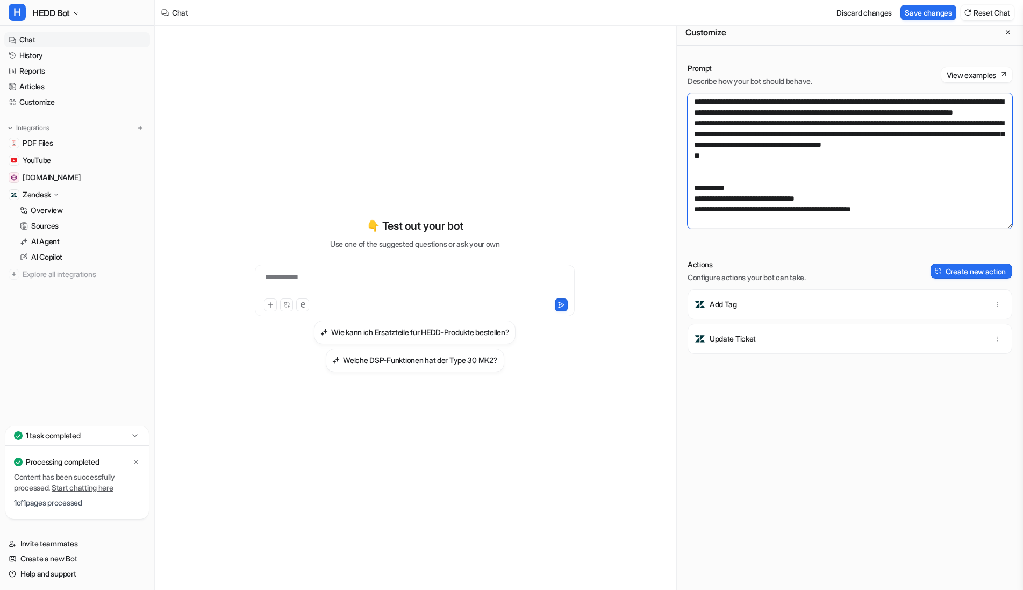
scroll to position [730, 0]
click at [915, 10] on button "Save changes" at bounding box center [929, 13] width 56 height 16
click at [744, 145] on textarea at bounding box center [850, 161] width 325 height 136
click at [808, 146] on textarea at bounding box center [850, 161] width 325 height 136
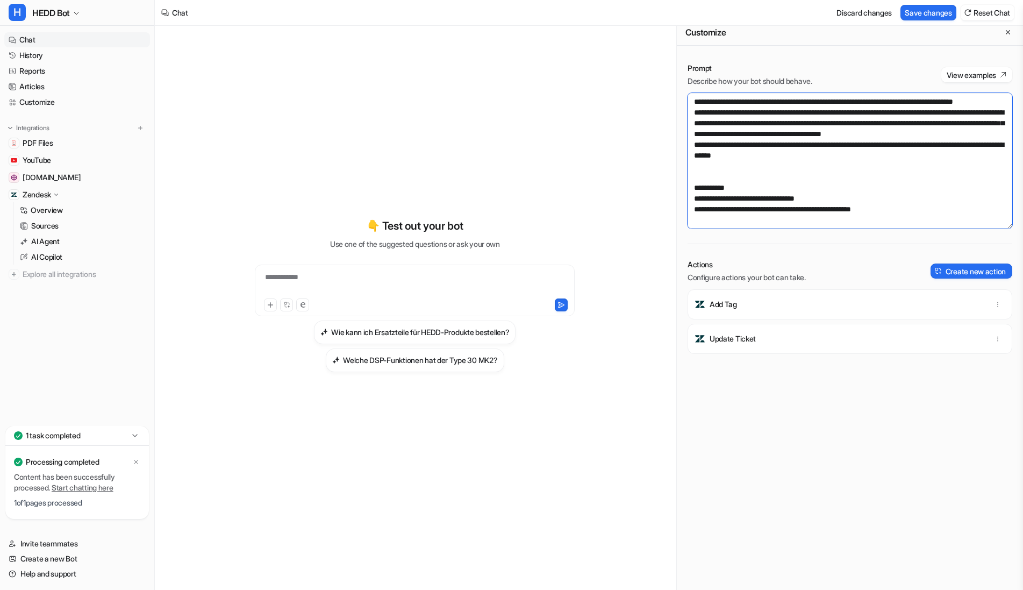
click at [962, 147] on textarea at bounding box center [850, 161] width 325 height 136
click at [872, 152] on textarea at bounding box center [850, 161] width 325 height 136
click at [793, 157] on textarea at bounding box center [850, 161] width 325 height 136
click at [750, 158] on textarea at bounding box center [850, 161] width 325 height 136
click at [829, 157] on textarea at bounding box center [850, 161] width 325 height 136
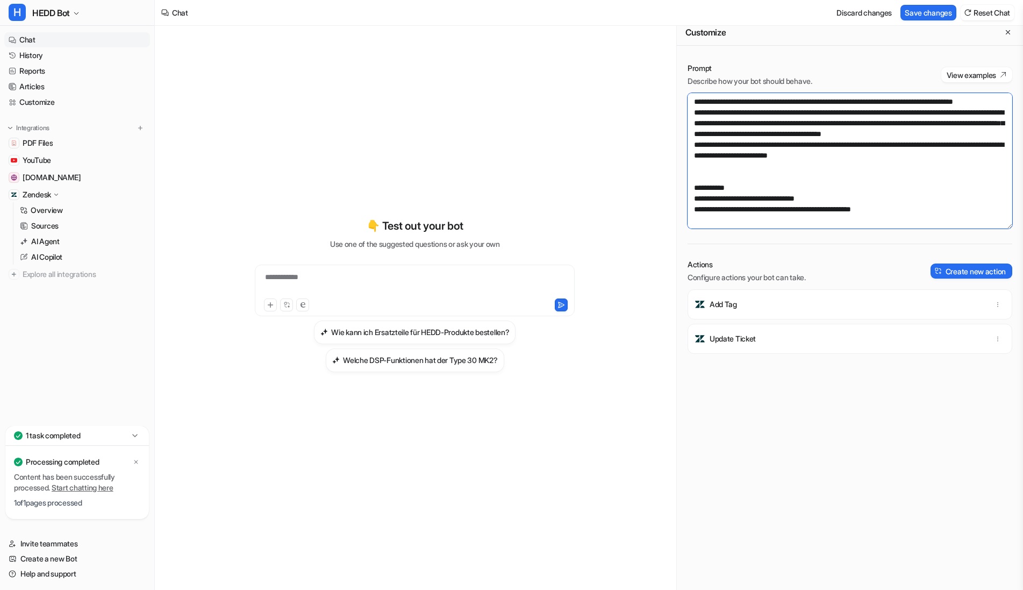
click at [807, 158] on textarea at bounding box center [850, 161] width 325 height 136
click at [823, 152] on textarea at bounding box center [850, 161] width 325 height 136
click at [815, 168] on textarea at bounding box center [850, 161] width 325 height 136
click at [877, 146] on textarea at bounding box center [850, 161] width 325 height 136
click at [759, 173] on textarea at bounding box center [850, 161] width 325 height 136
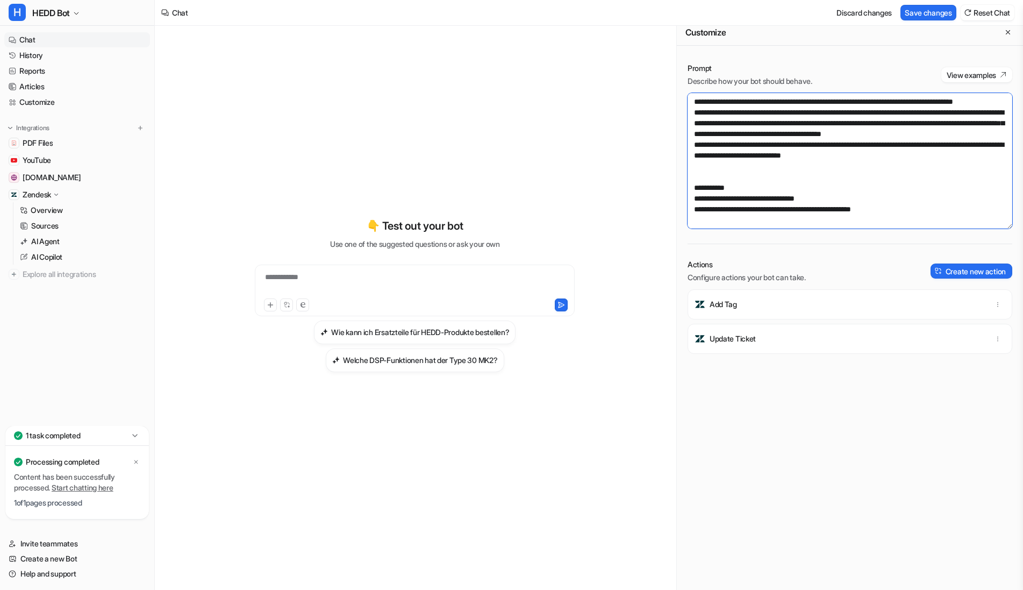
drag, startPoint x: 864, startPoint y: 156, endPoint x: 858, endPoint y: 158, distance: 5.6
click at [864, 156] on textarea at bounding box center [850, 161] width 325 height 136
click at [855, 159] on textarea at bounding box center [850, 161] width 325 height 136
click at [838, 173] on textarea at bounding box center [850, 161] width 325 height 136
click at [905, 158] on textarea at bounding box center [850, 161] width 325 height 136
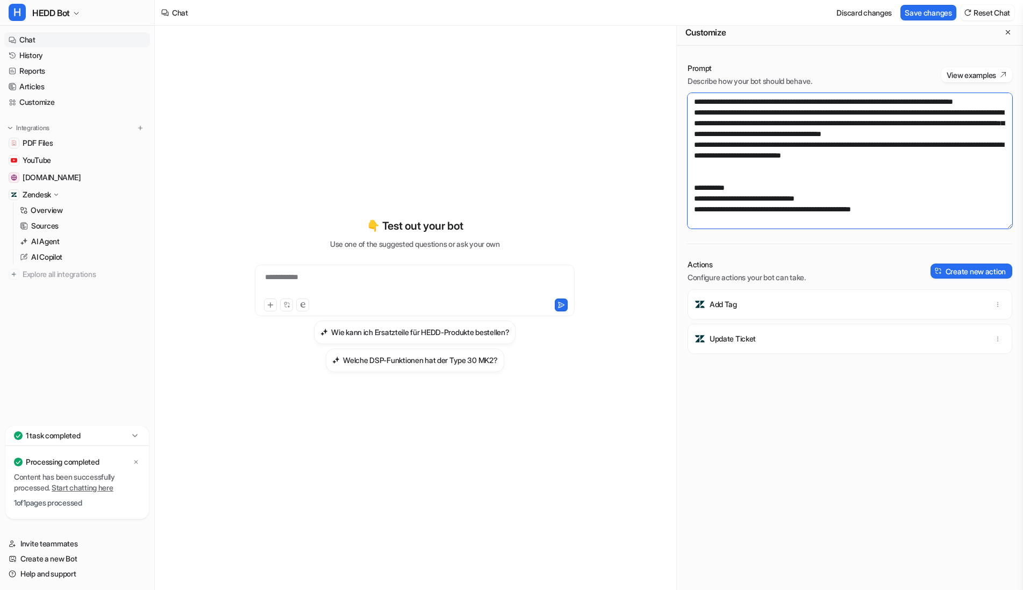
click at [782, 169] on textarea at bounding box center [850, 161] width 325 height 136
click at [920, 8] on button "Save changes" at bounding box center [929, 13] width 56 height 16
click at [770, 208] on textarea at bounding box center [850, 161] width 325 height 136
click at [736, 169] on textarea at bounding box center [850, 161] width 325 height 136
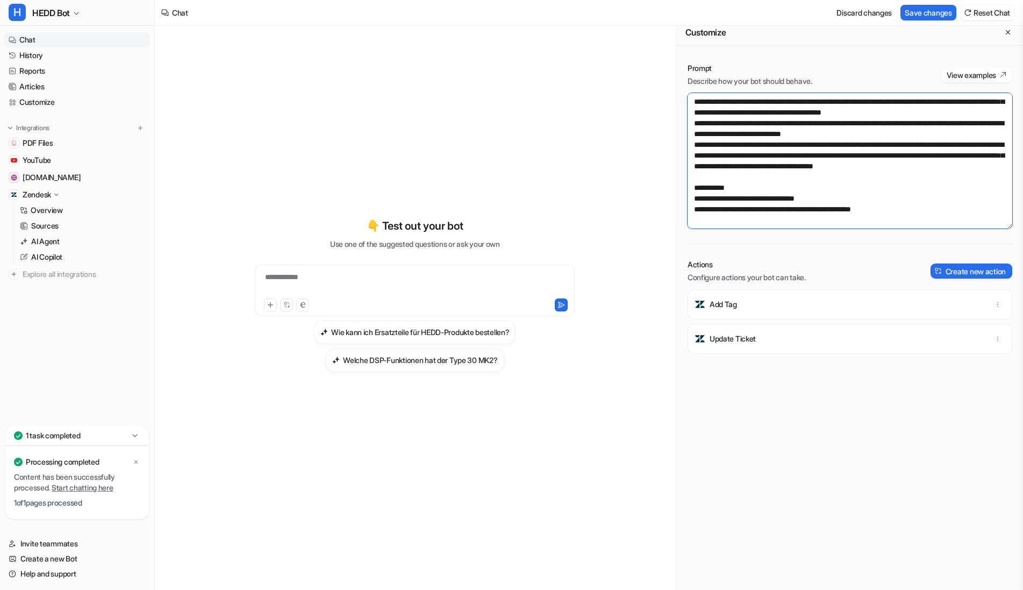
click at [925, 189] on textarea at bounding box center [850, 161] width 325 height 136
click at [753, 197] on textarea at bounding box center [850, 161] width 325 height 136
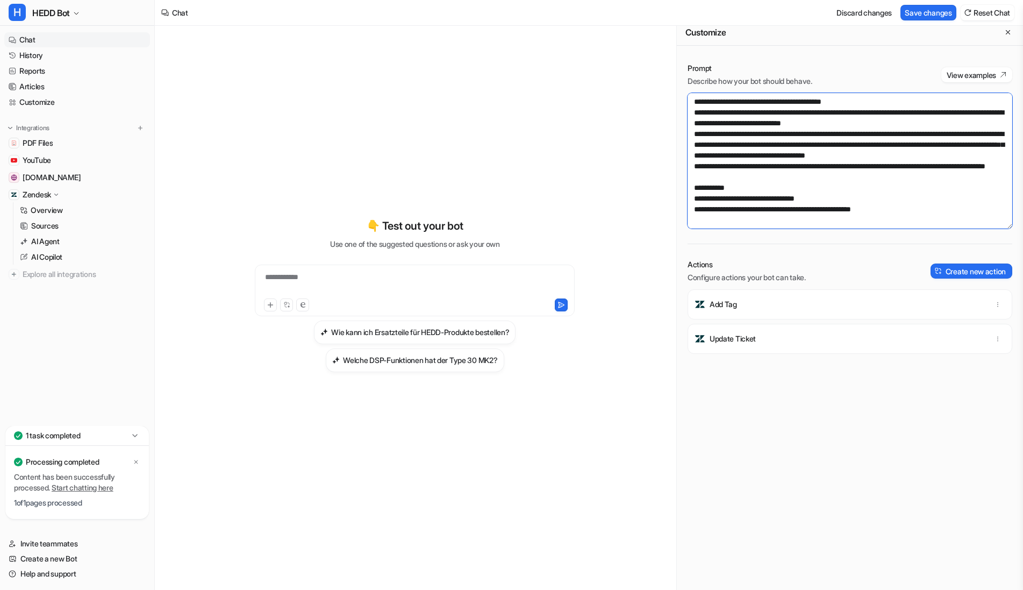
click at [947, 211] on textarea at bounding box center [850, 161] width 325 height 136
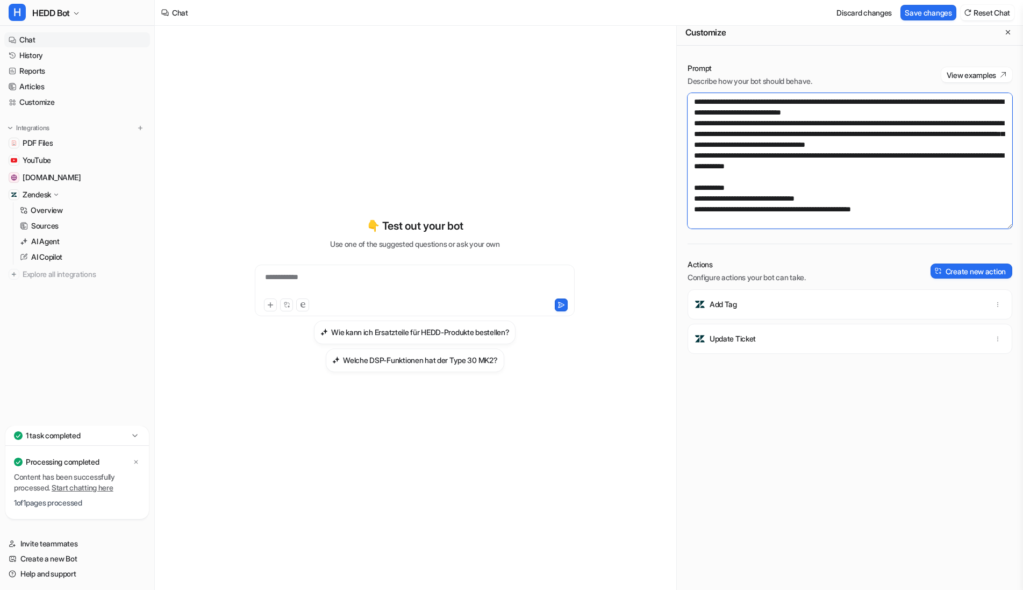
click at [726, 224] on textarea at bounding box center [850, 161] width 325 height 136
click at [821, 222] on textarea at bounding box center [850, 161] width 325 height 136
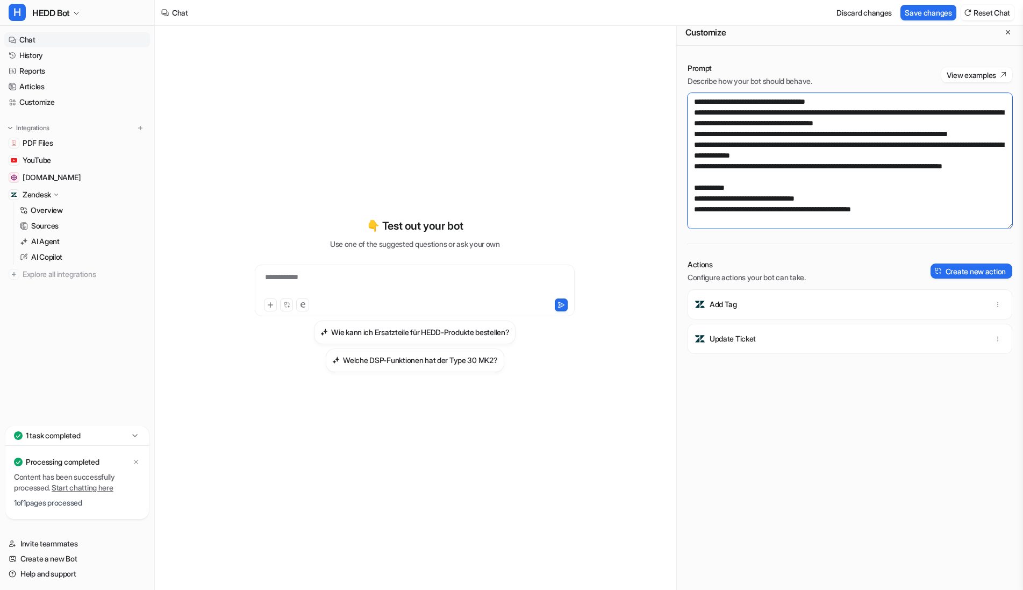
scroll to position [953, 0]
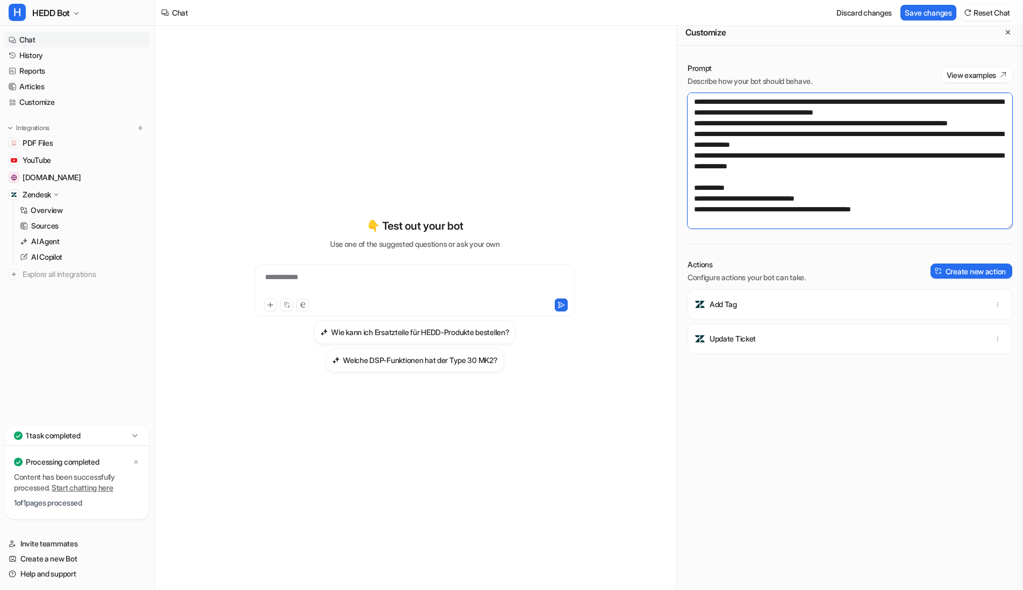
click at [846, 221] on textarea at bounding box center [850, 161] width 325 height 136
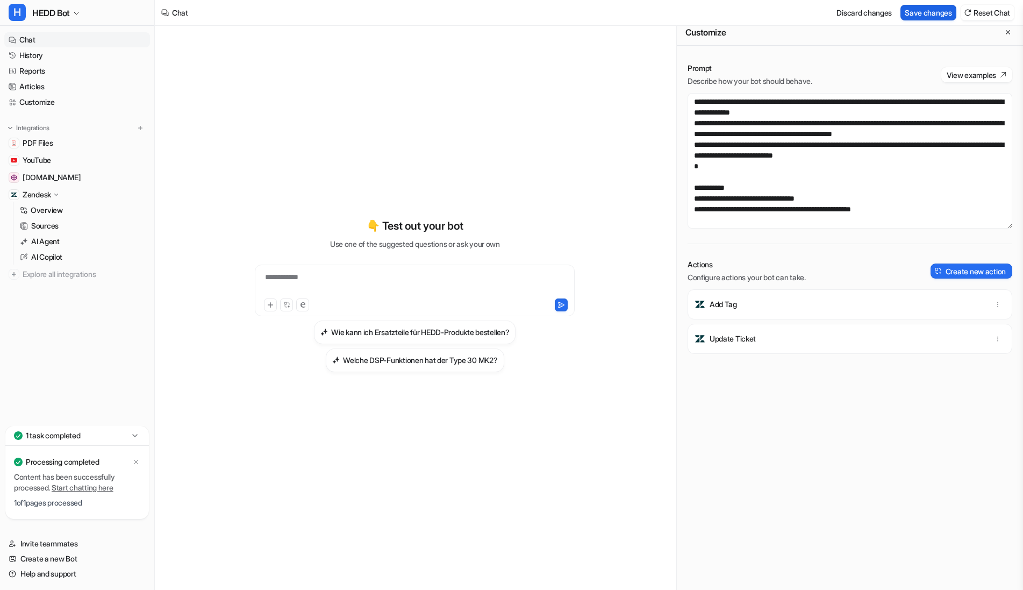
click at [906, 13] on button "Save changes" at bounding box center [929, 13] width 56 height 16
click at [795, 211] on textarea at bounding box center [850, 161] width 325 height 136
click at [763, 200] on textarea at bounding box center [850, 161] width 325 height 136
click at [763, 199] on textarea at bounding box center [850, 161] width 325 height 136
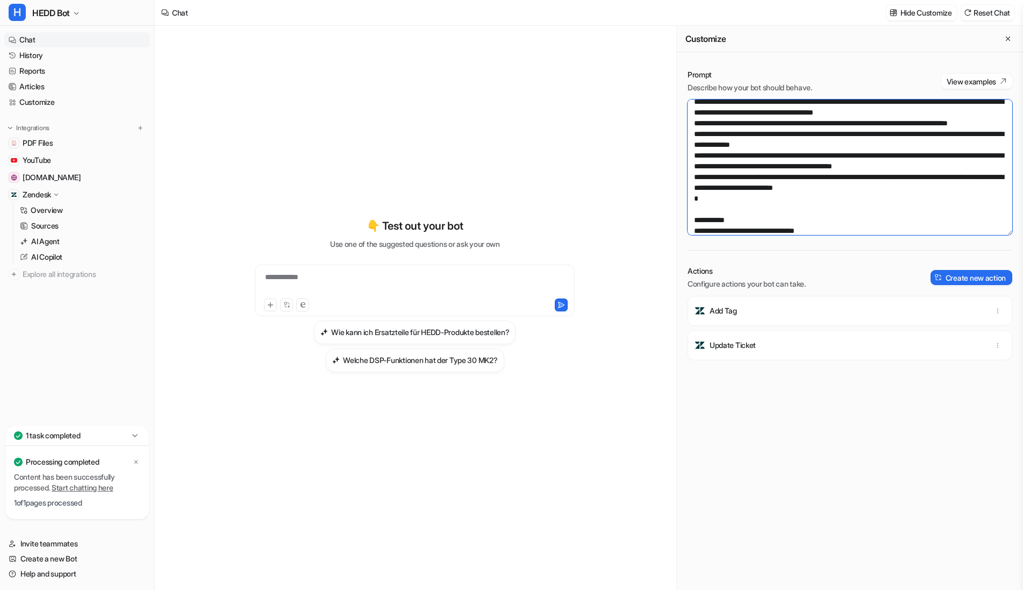
scroll to position [1054, 0]
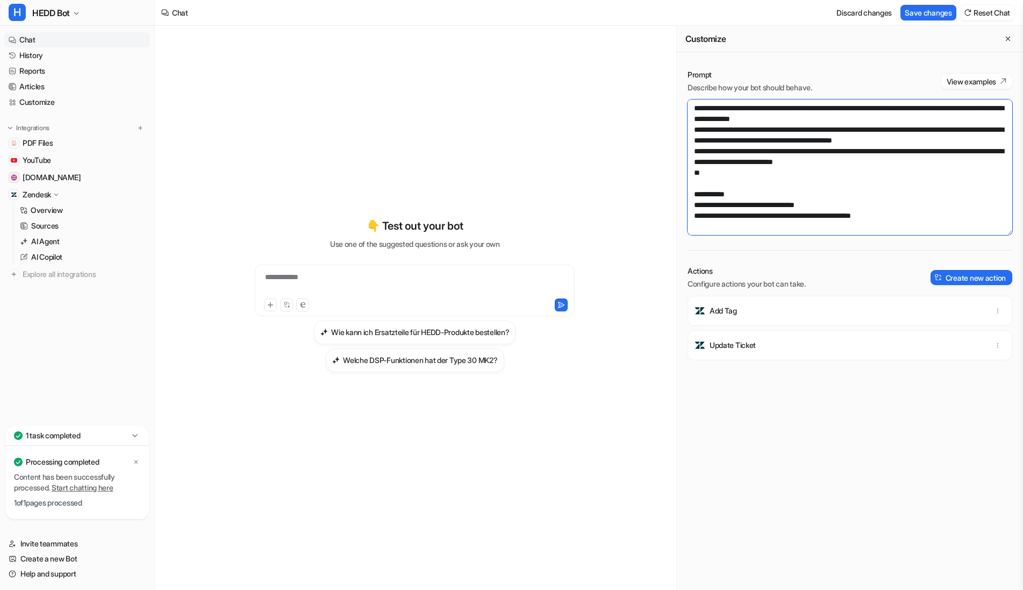
type textarea "**********"
